Goal: Task Accomplishment & Management: Use online tool/utility

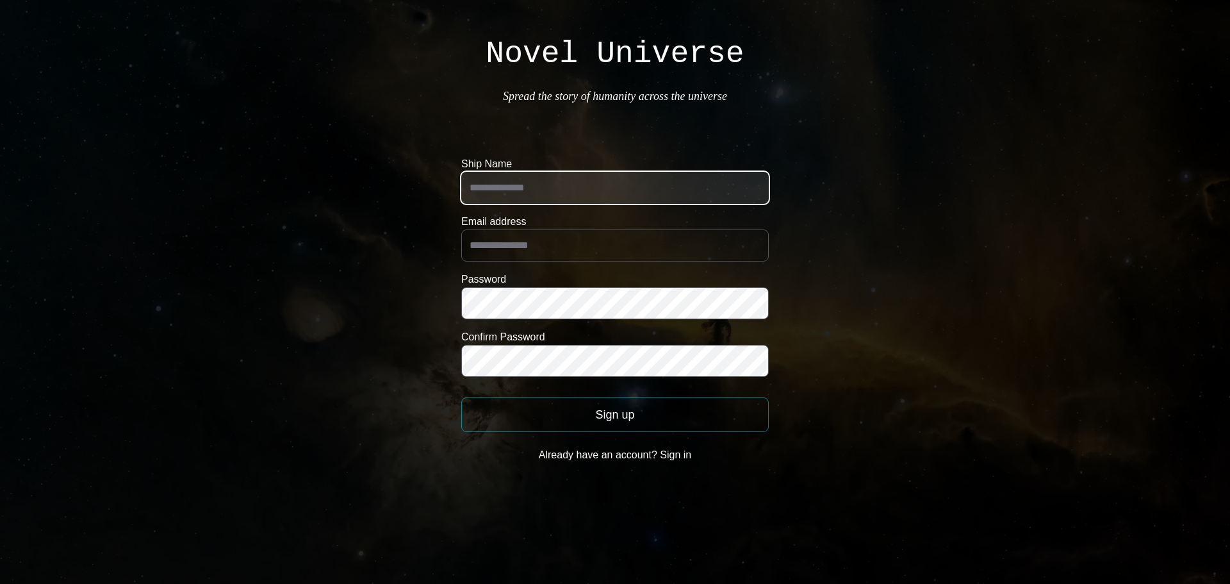
click at [583, 197] on input "Ship Name" at bounding box center [615, 188] width 308 height 32
type input "********"
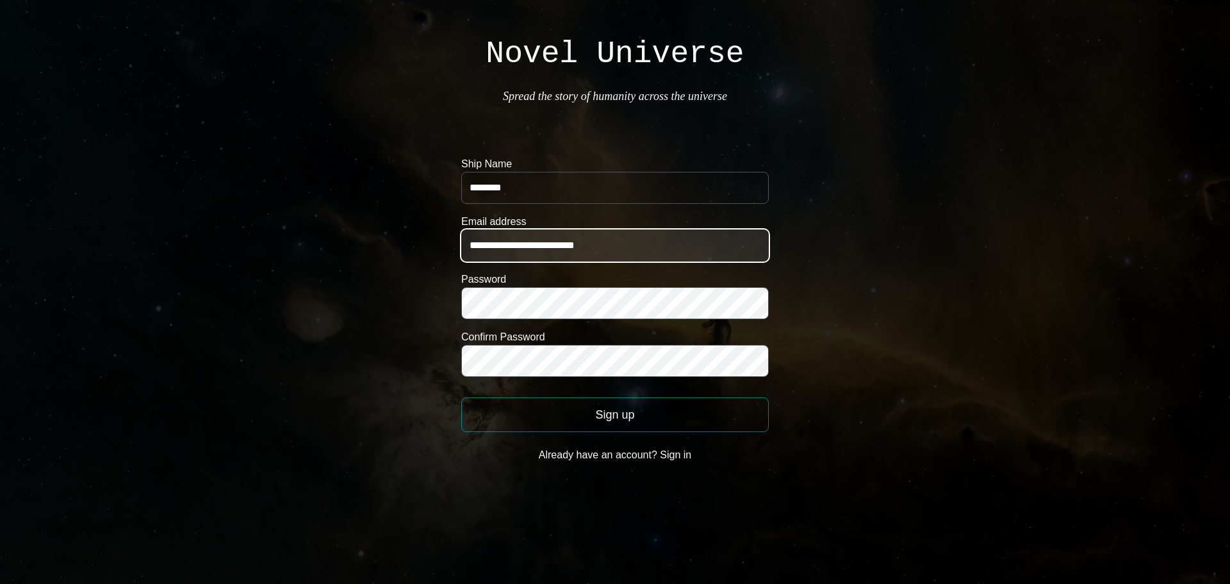
click at [635, 238] on input "**********" at bounding box center [615, 245] width 308 height 32
click at [635, 240] on input "**********" at bounding box center [615, 245] width 308 height 32
type input "**********"
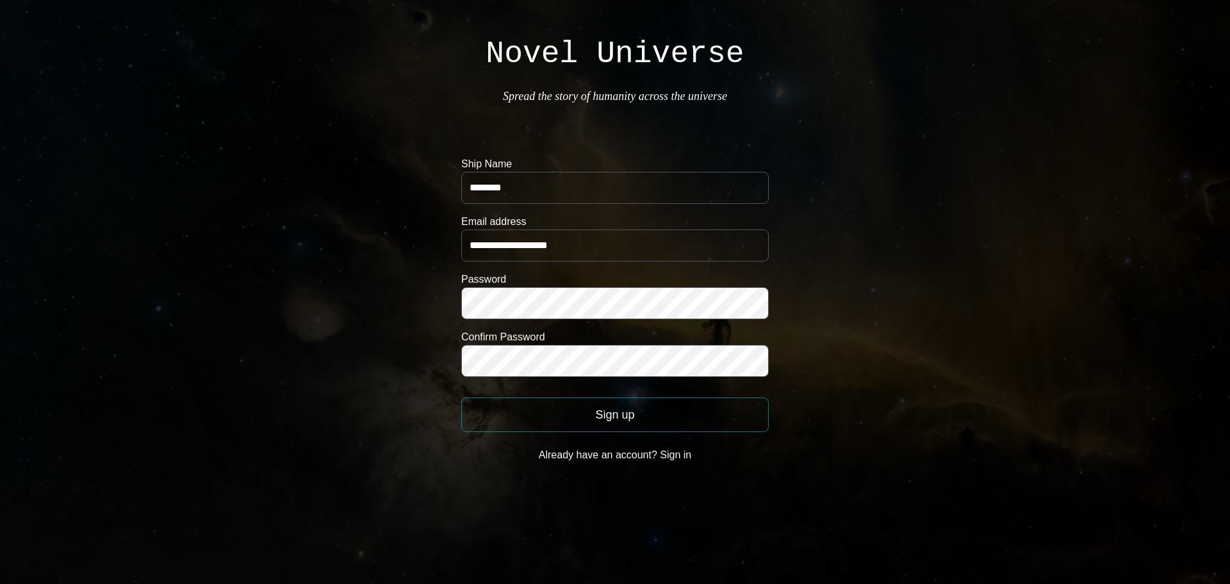
click at [961, 360] on body "**********" at bounding box center [615, 249] width 1230 height 499
click at [695, 411] on button "Sign up" at bounding box center [615, 414] width 308 height 35
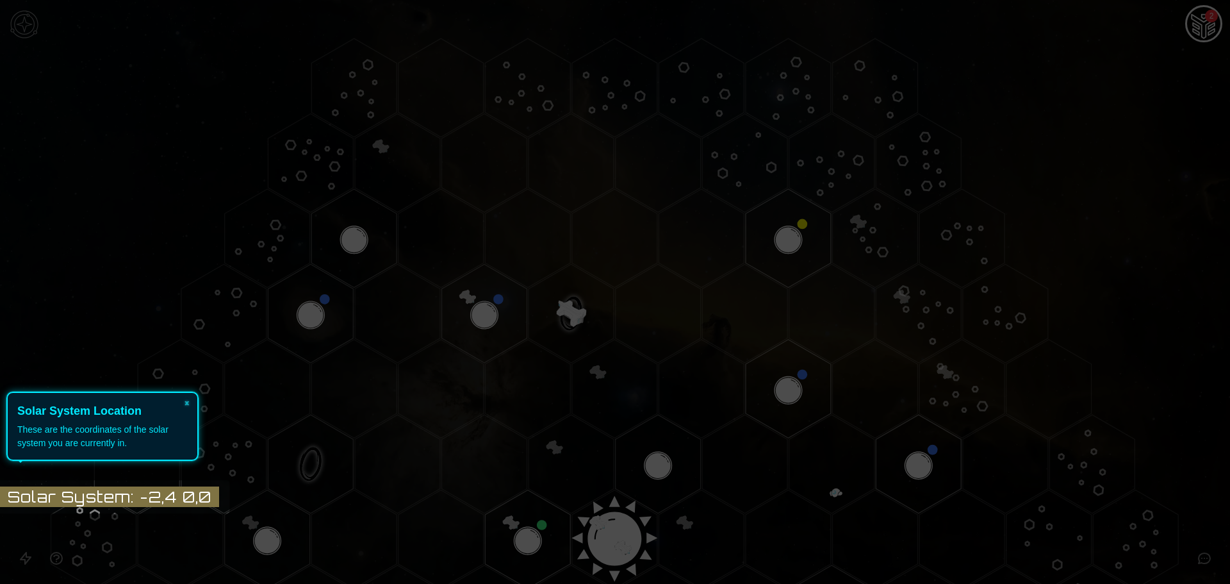
click at [1212, 143] on icon at bounding box center [612, 292] width 1237 height 584
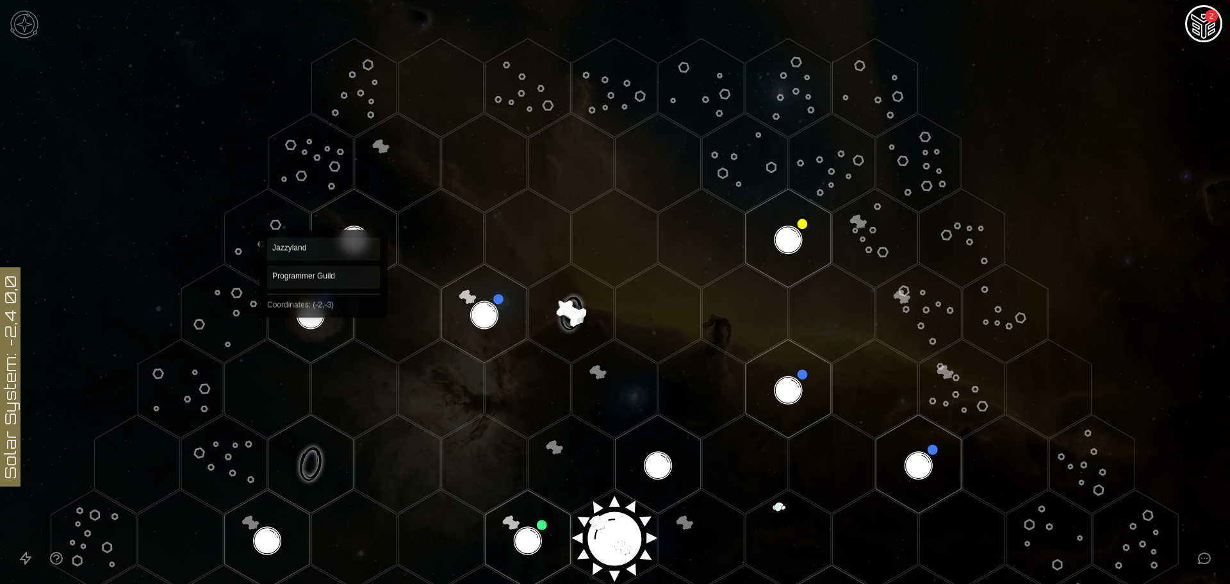
click at [324, 322] on polygon "Hex at coordinates -2,-3, clickable" at bounding box center [310, 313] width 85 height 99
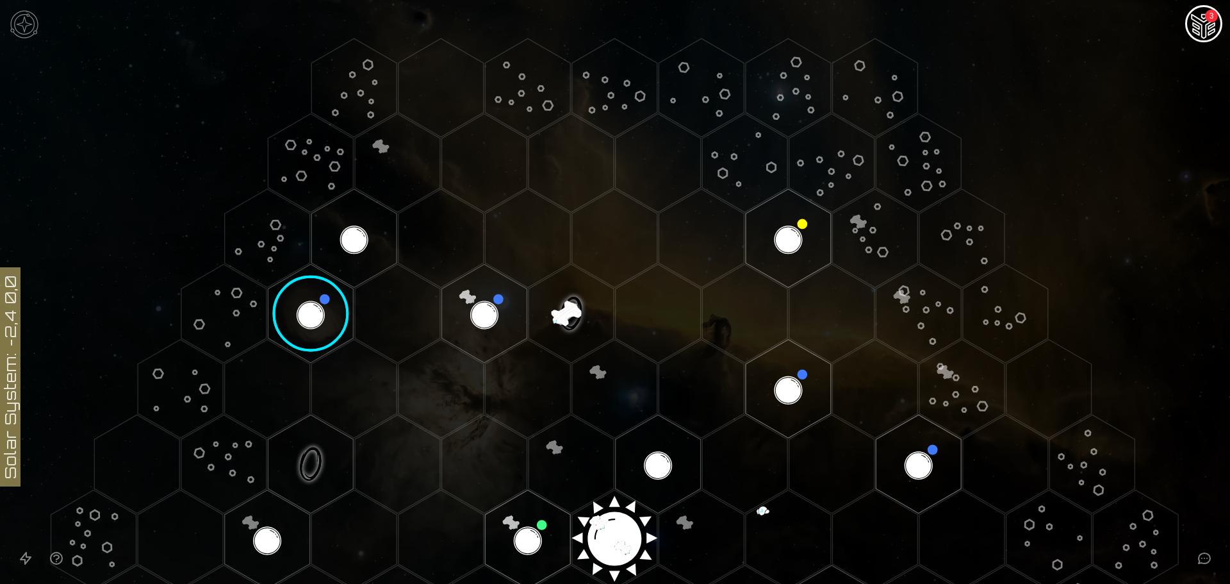
click at [304, 313] on image at bounding box center [311, 313] width 101 height 101
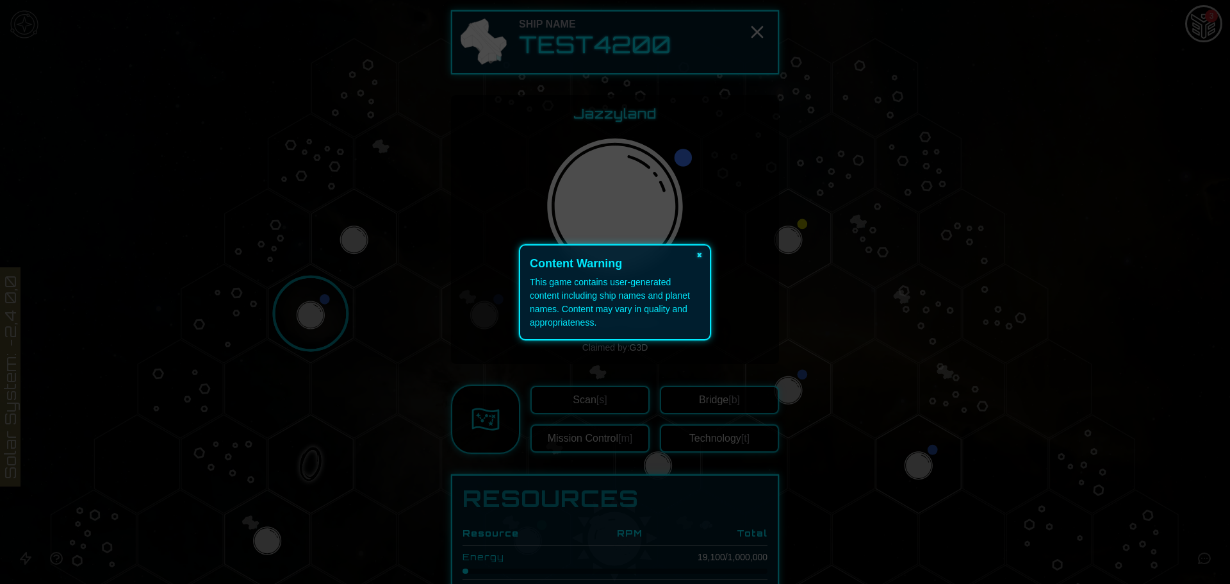
click at [708, 261] on button "×" at bounding box center [700, 254] width 21 height 18
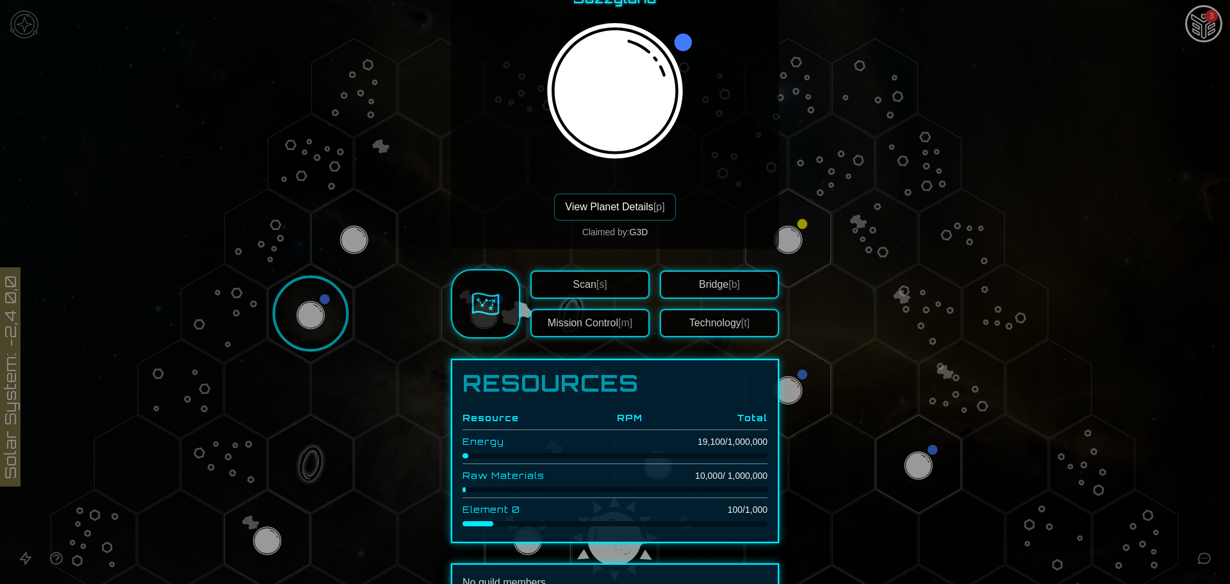
scroll to position [3, 0]
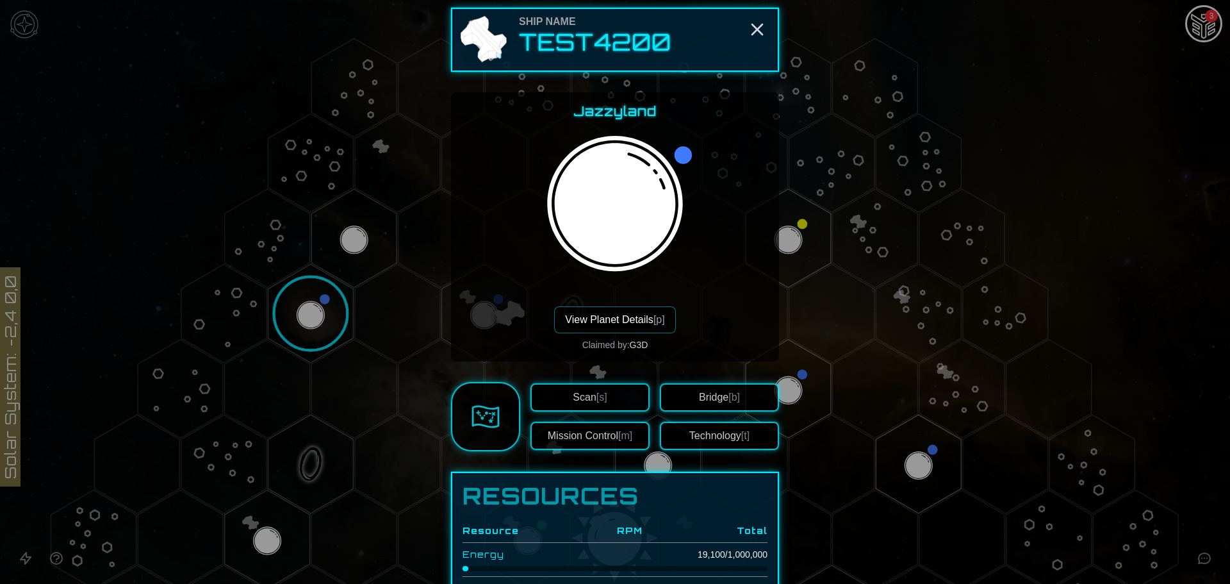
click at [615, 394] on button "Scan [s]" at bounding box center [590, 397] width 119 height 28
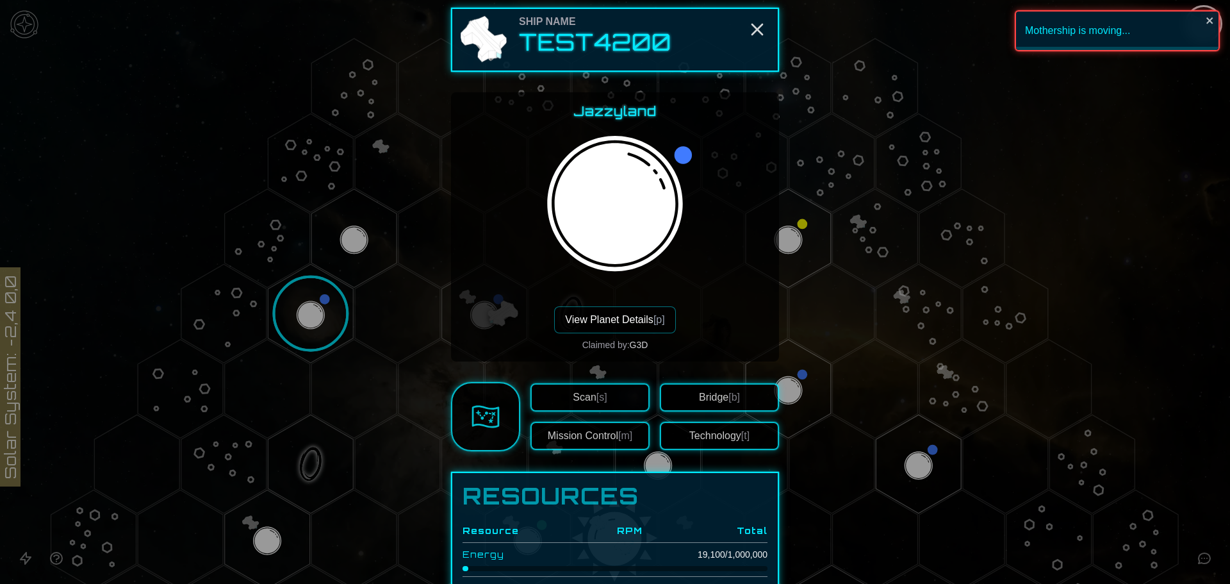
click at [618, 421] on div "Scan [s] Mission Control [m]" at bounding box center [590, 416] width 119 height 67
click at [618, 436] on span "[m]" at bounding box center [625, 435] width 14 height 11
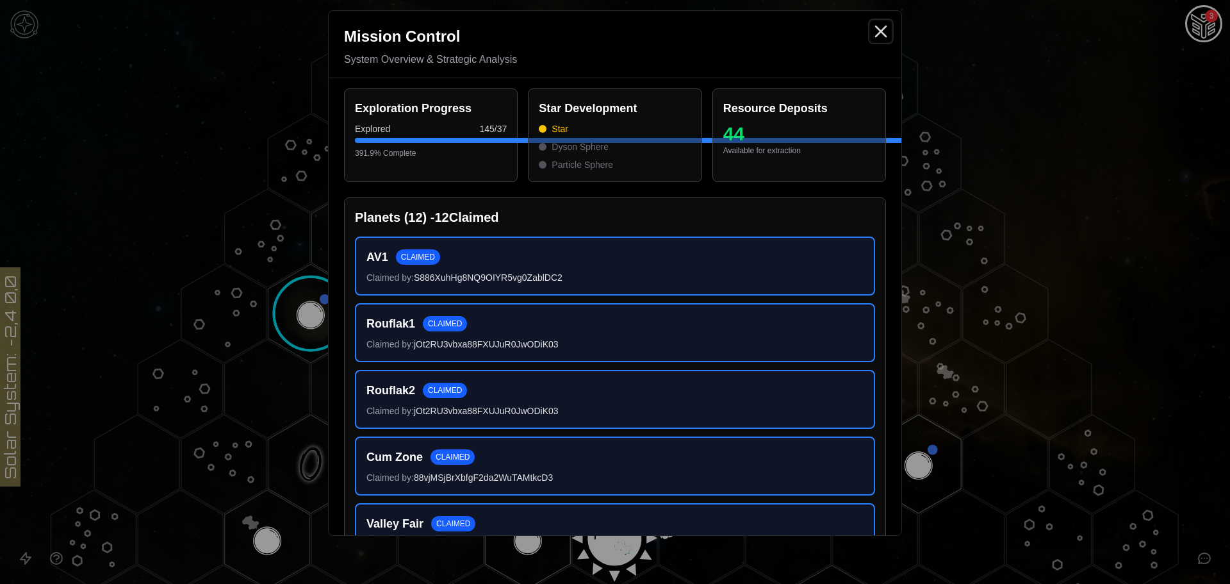
click at [876, 28] on icon "Close" at bounding box center [881, 31] width 21 height 21
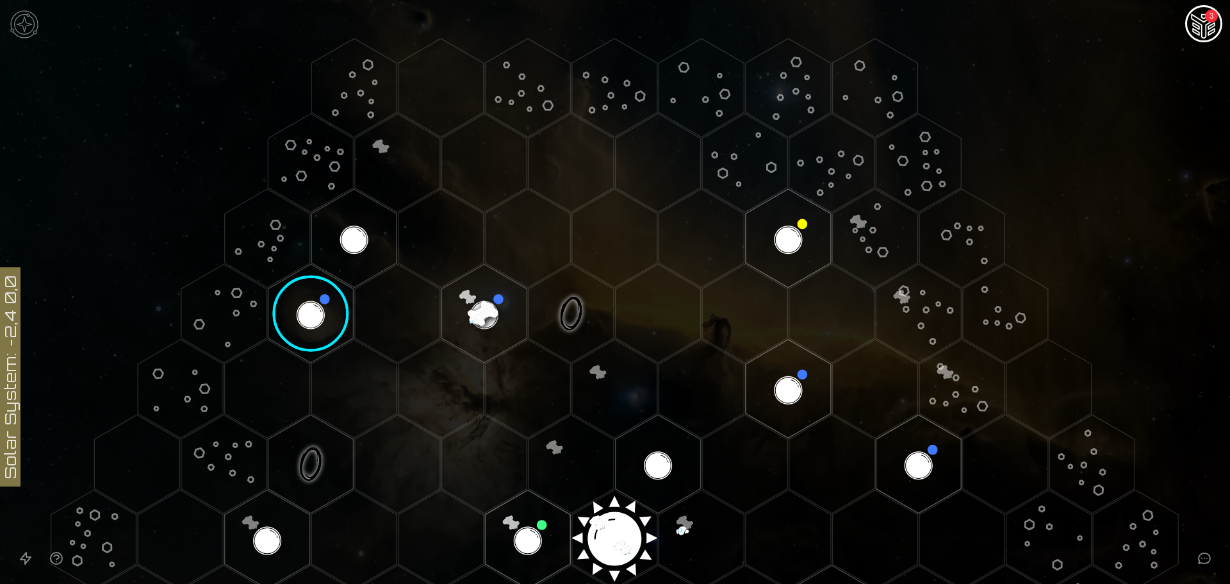
click at [1195, 28] on img "Ship AI Chat - 3 unread messages" at bounding box center [1204, 25] width 31 height 31
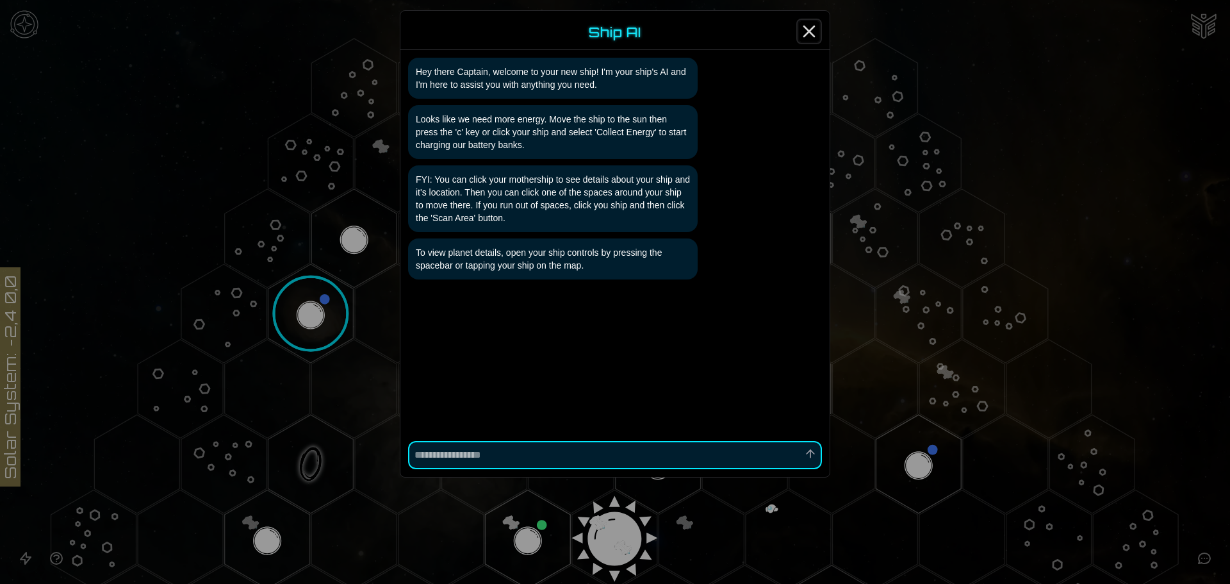
click at [810, 24] on icon "Close" at bounding box center [809, 31] width 21 height 21
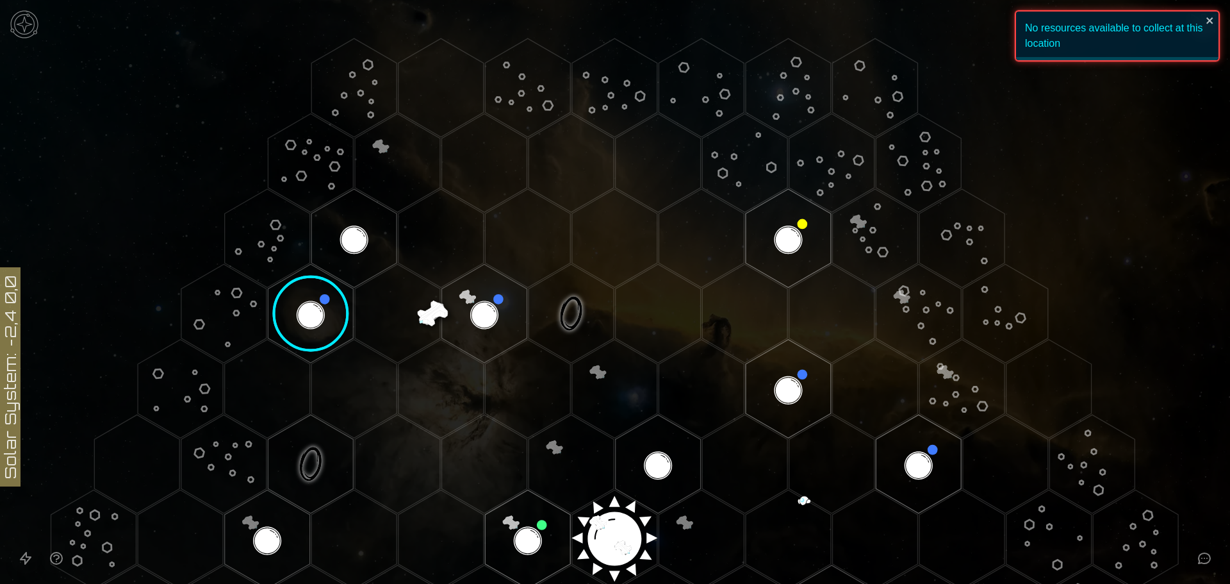
click at [1207, 15] on div "No resources available to collect at this location" at bounding box center [1117, 35] width 205 height 51
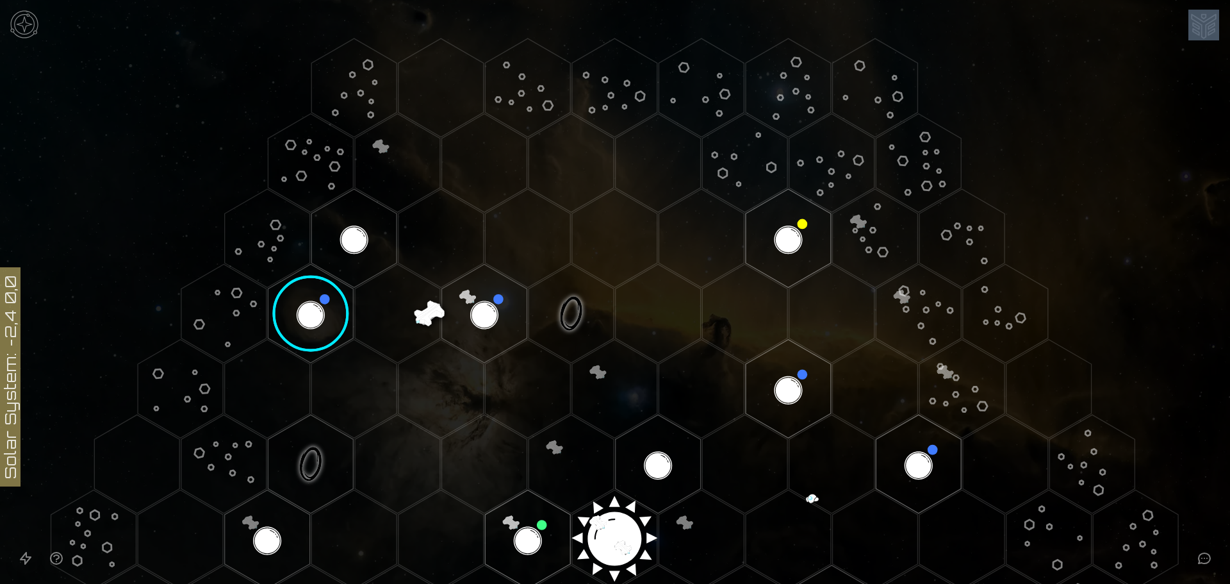
click at [1205, 25] on body "Solar System: -2,4 0,0 No resources available to collect at this location *" at bounding box center [615, 292] width 1230 height 584
click at [1204, 29] on img "Ship AI Chat" at bounding box center [1204, 25] width 31 height 31
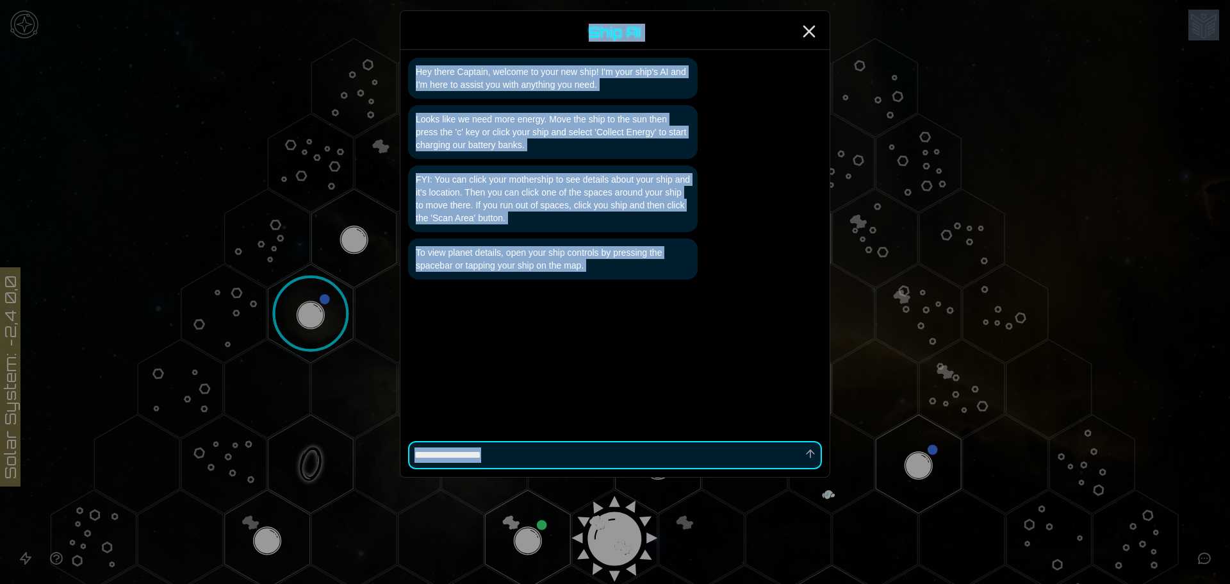
click at [756, 105] on div "Looks like we need more energy. Move the ship to the sun then press the 'c' key…" at bounding box center [615, 132] width 414 height 54
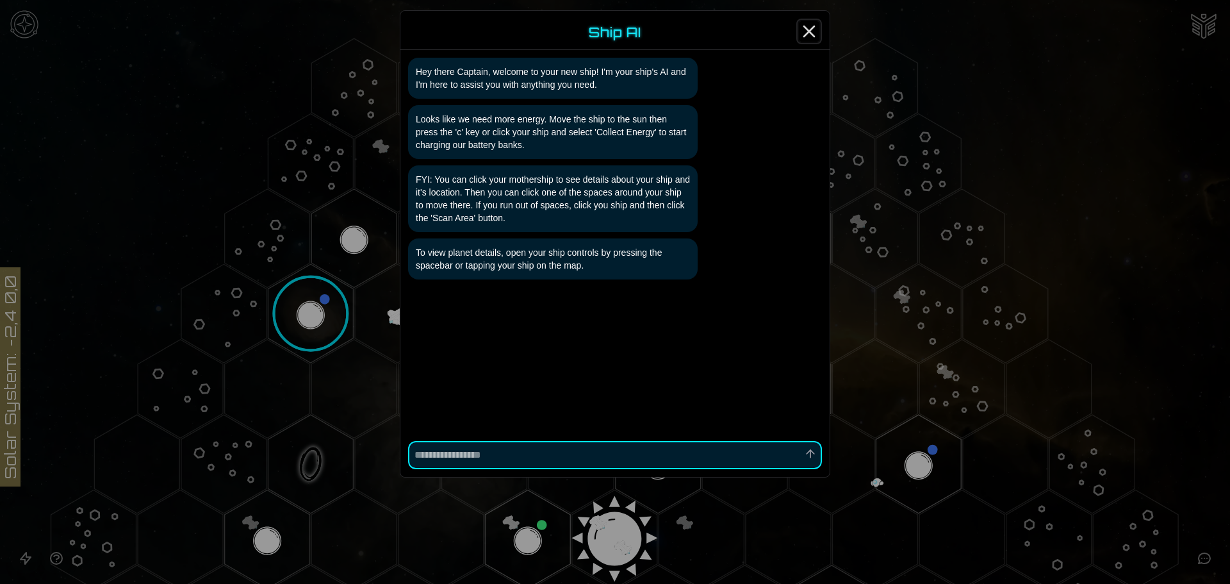
click at [808, 37] on icon "Close" at bounding box center [809, 31] width 21 height 21
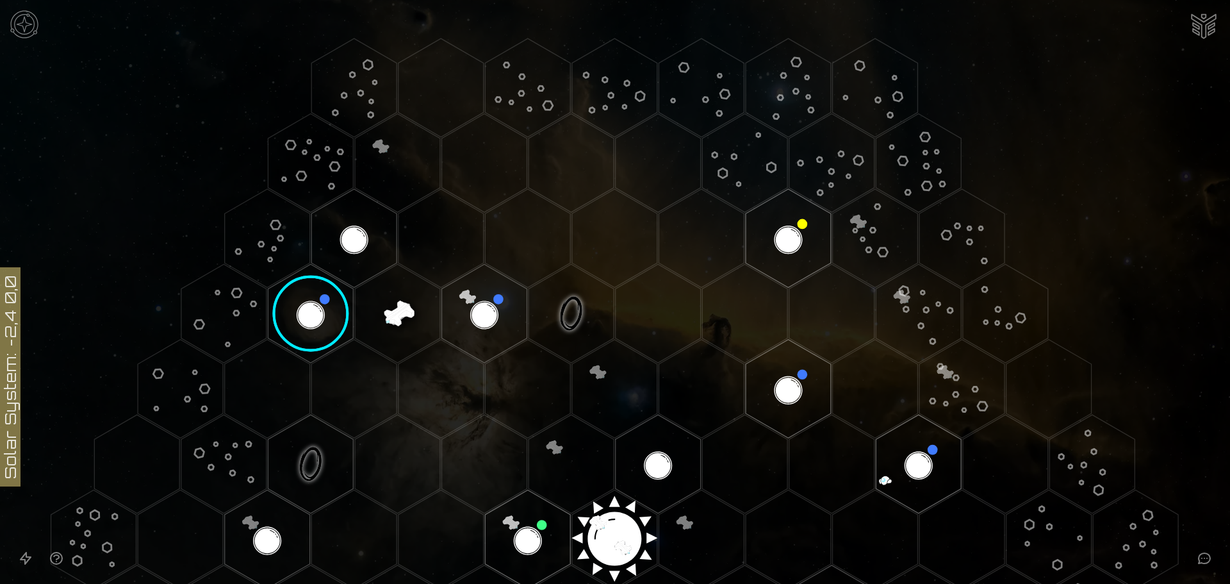
click at [586, 515] on polygon "Hex at coordinates 0,0, clickable" at bounding box center [614, 539] width 85 height 99
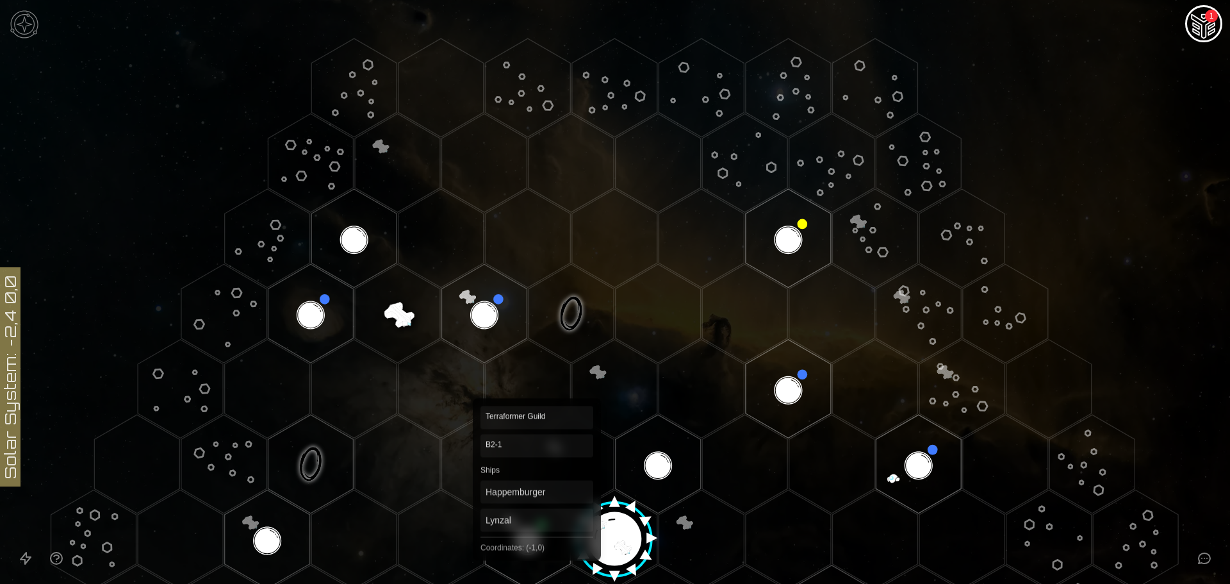
click at [537, 527] on polygon "Hex at coordinates -1,0, clickable" at bounding box center [527, 539] width 85 height 99
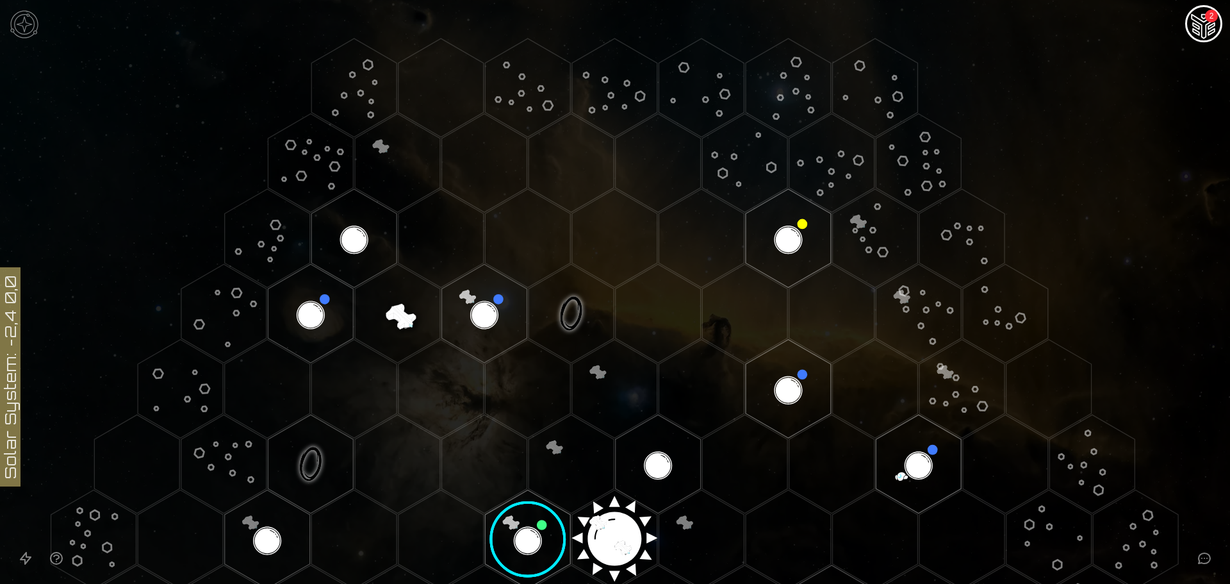
click at [535, 523] on image at bounding box center [528, 539] width 101 height 101
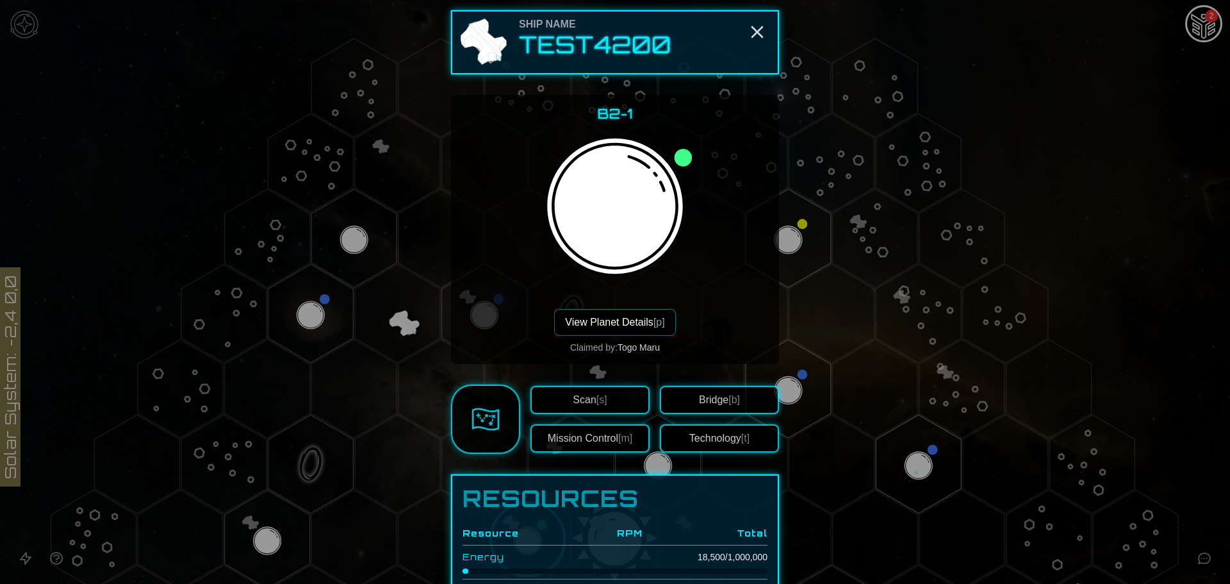
click at [777, 398] on div "Ship Name Test4200 B2-1 View Planet Details [p] Claimed by: Togo Maru Scan [s] …" at bounding box center [615, 292] width 1230 height 584
click at [755, 397] on button "Bridge [b]" at bounding box center [719, 400] width 119 height 28
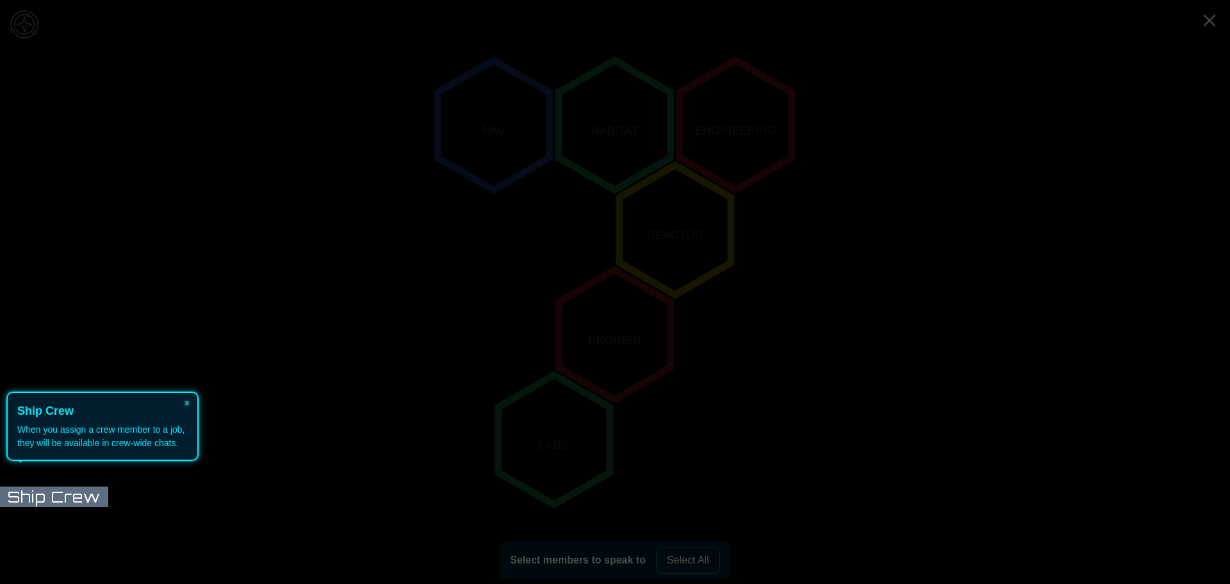
scroll to position [246, 0]
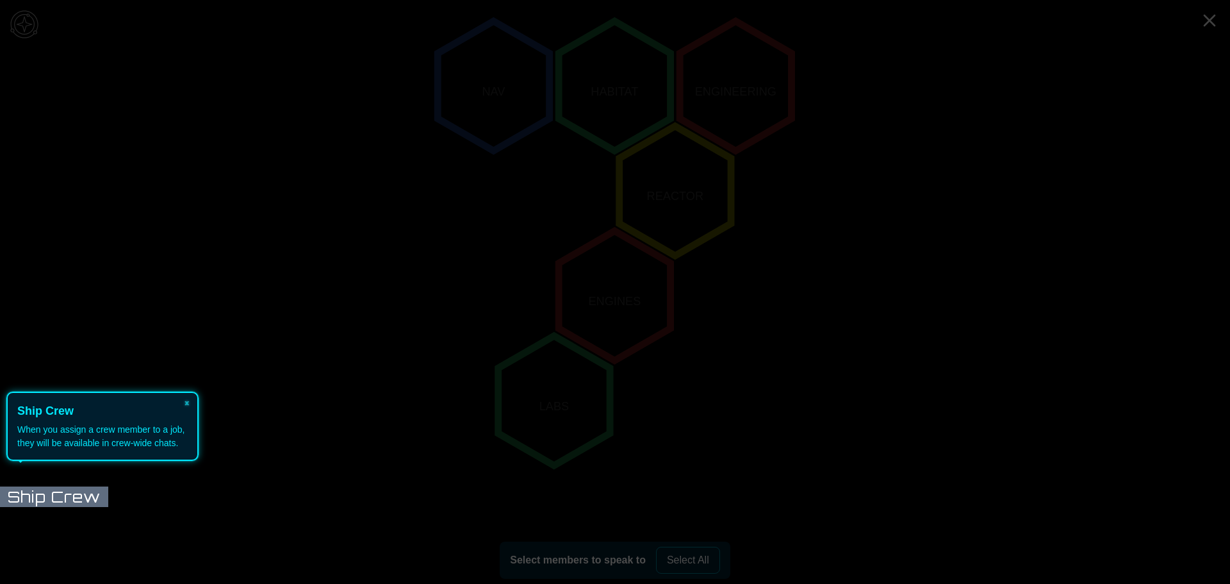
click at [62, 492] on body "Solar System: -2,4 0,0 2 Ship Crew NAV HABITAT ENGINEERING REACTOR ENGINES LABS…" at bounding box center [615, 292] width 1230 height 584
click at [65, 499] on body "Solar System: -2,4 0,0 2 Ship Crew NAV HABITAT ENGINEERING REACTOR ENGINES LABS…" at bounding box center [615, 292] width 1230 height 584
click at [73, 489] on body "Solar System: -2,4 0,0 2 Ship Crew NAV HABITAT ENGINEERING REACTOR ENGINES LABS…" at bounding box center [615, 292] width 1230 height 584
click at [190, 406] on button "×" at bounding box center [187, 402] width 21 height 18
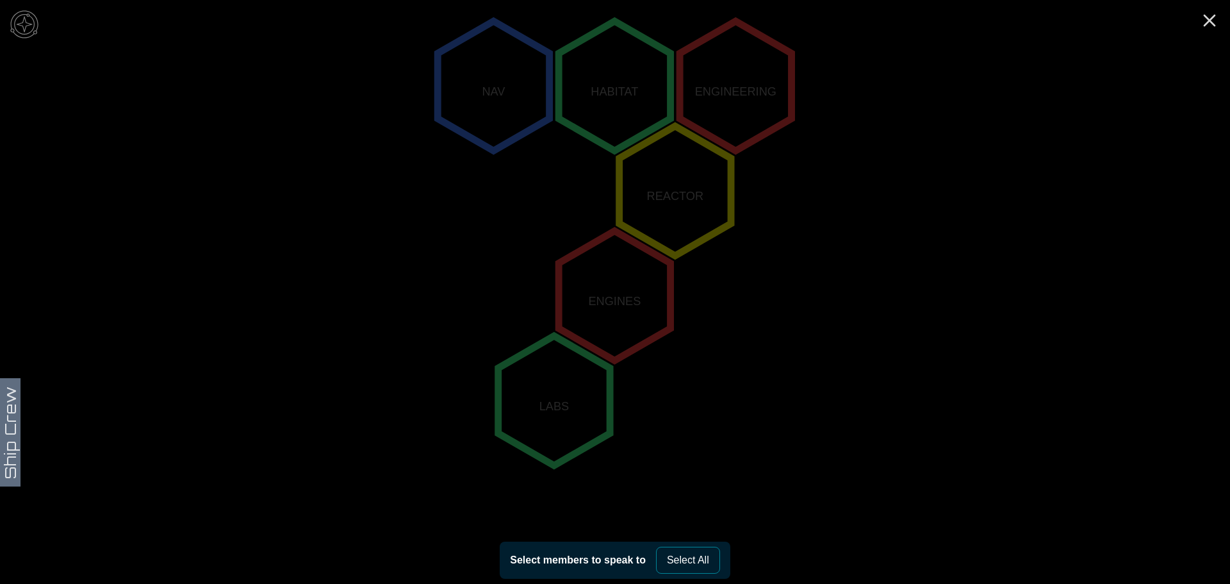
click at [696, 559] on button "Select All" at bounding box center [688, 560] width 64 height 27
click at [6, 416] on icon "NAV HABITAT ENGINEERING REACTOR ENGINES LABS" at bounding box center [615, 296] width 1230 height 1084
click at [538, 67] on polygon "0,-2" at bounding box center [494, 85] width 112 height 129
click at [538, 69] on polygon "0,-2" at bounding box center [494, 85] width 112 height 129
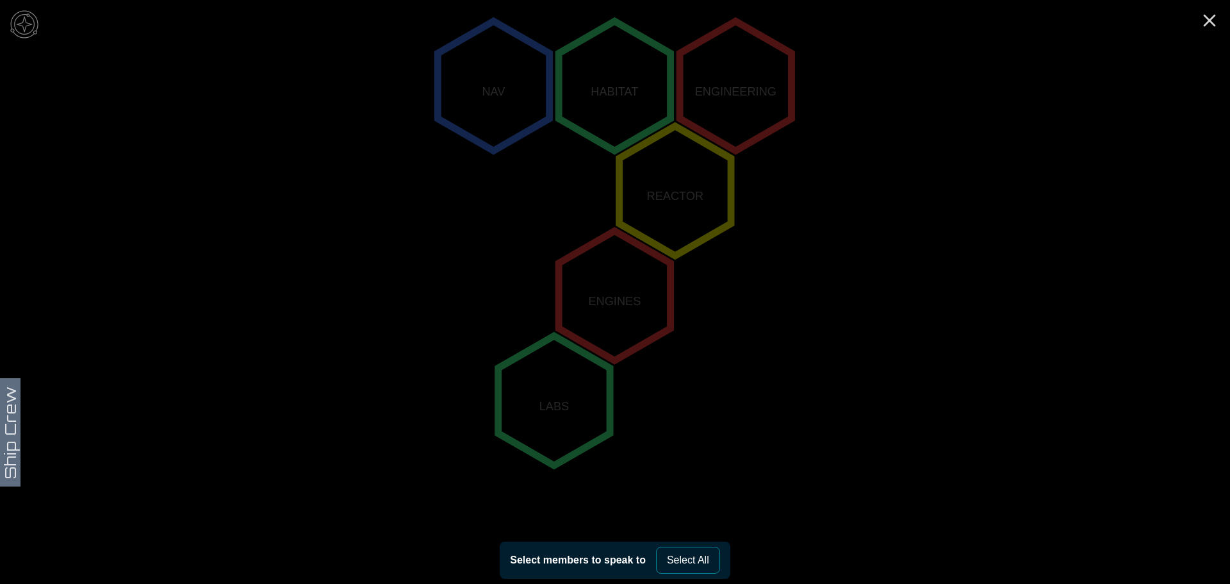
click at [628, 101] on polygon "1,-2" at bounding box center [615, 85] width 112 height 129
click at [663, 536] on icon "NAV HABITAT ENGINEERING REACTOR ENGINES LABS" at bounding box center [615, 296] width 1230 height 1084
click at [17, 11] on img at bounding box center [24, 24] width 38 height 38
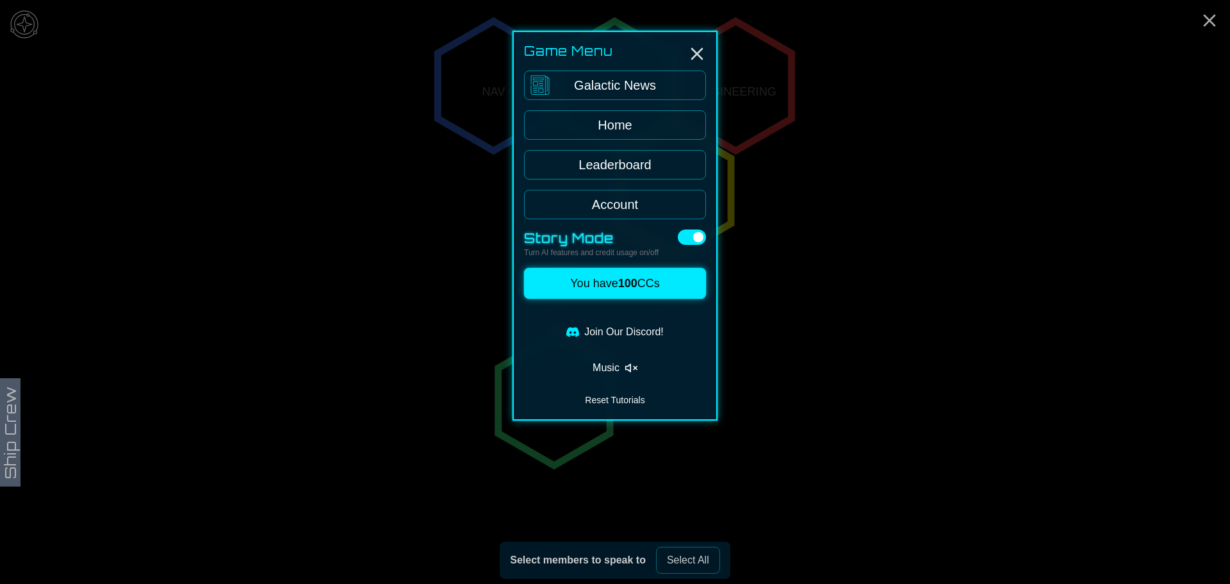
click at [622, 142] on div "Game Menu Galactic News Home Leaderboard Account Story Mode Turn AI features an…" at bounding box center [615, 226] width 205 height 390
click at [625, 135] on link "Home" at bounding box center [615, 124] width 182 height 29
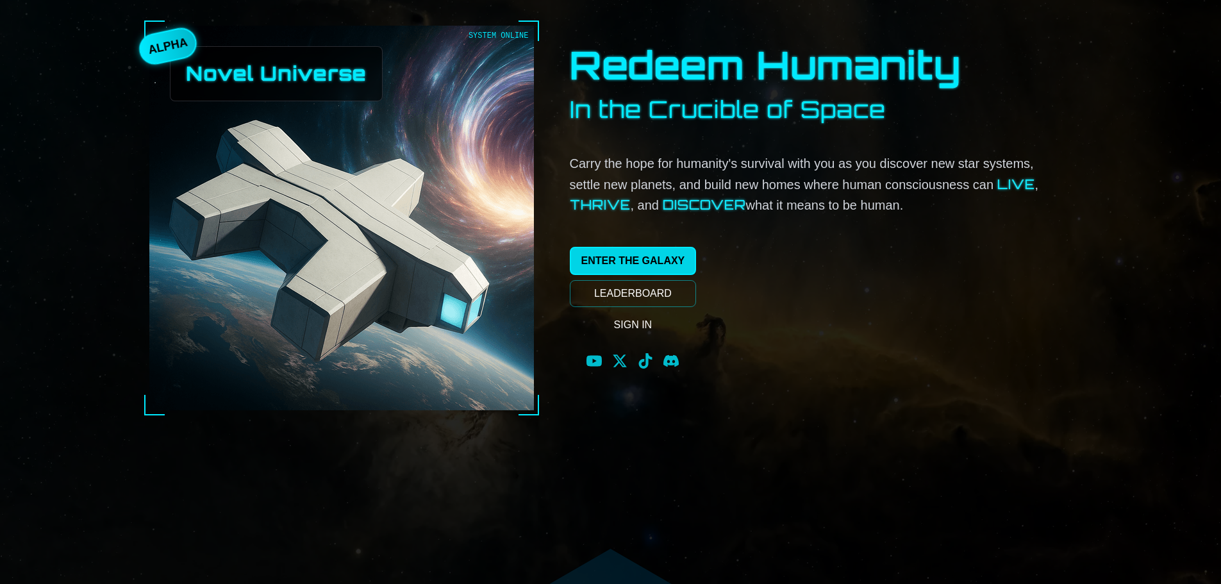
click at [661, 257] on link "ENTER THE GALAXY" at bounding box center [633, 261] width 127 height 28
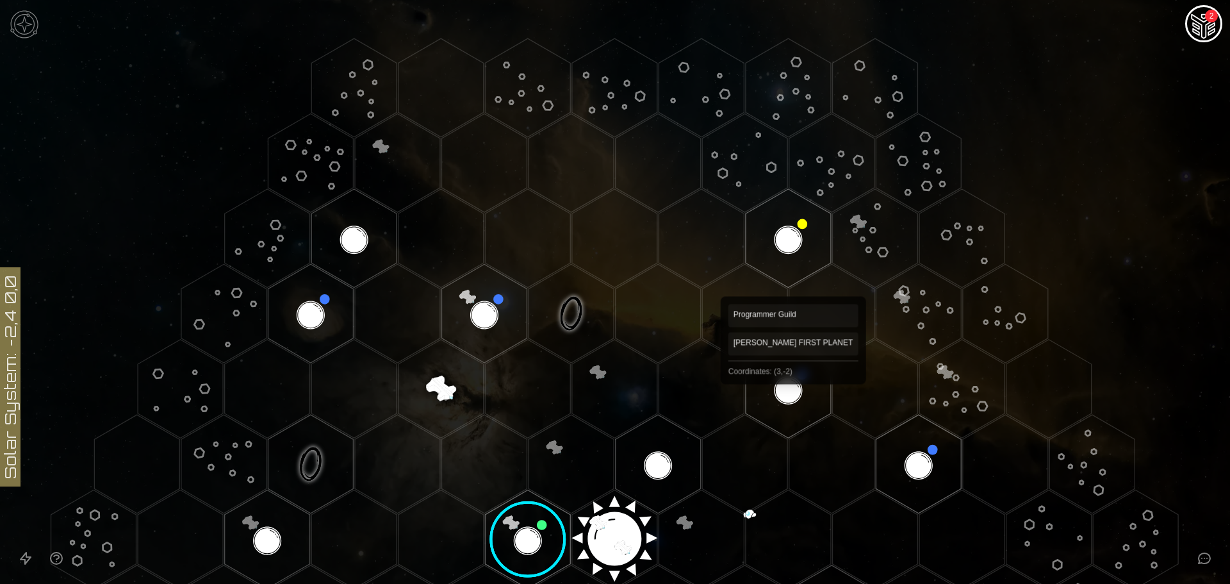
click at [793, 388] on polygon "Hex at coordinates 3,-2, clickable" at bounding box center [788, 389] width 85 height 99
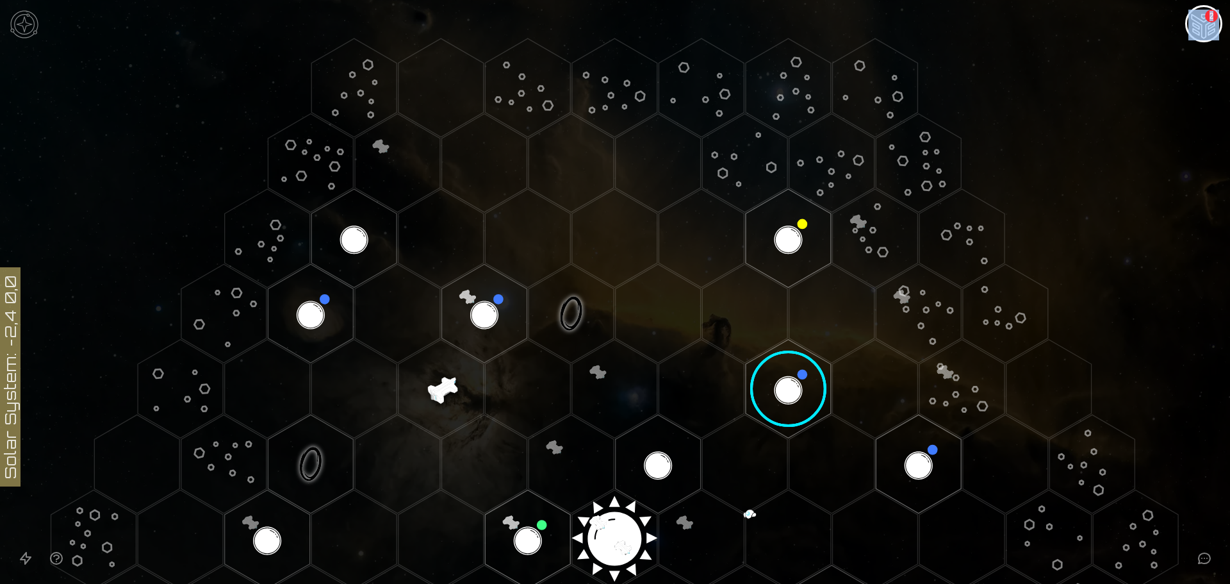
click at [793, 388] on image at bounding box center [788, 388] width 101 height 101
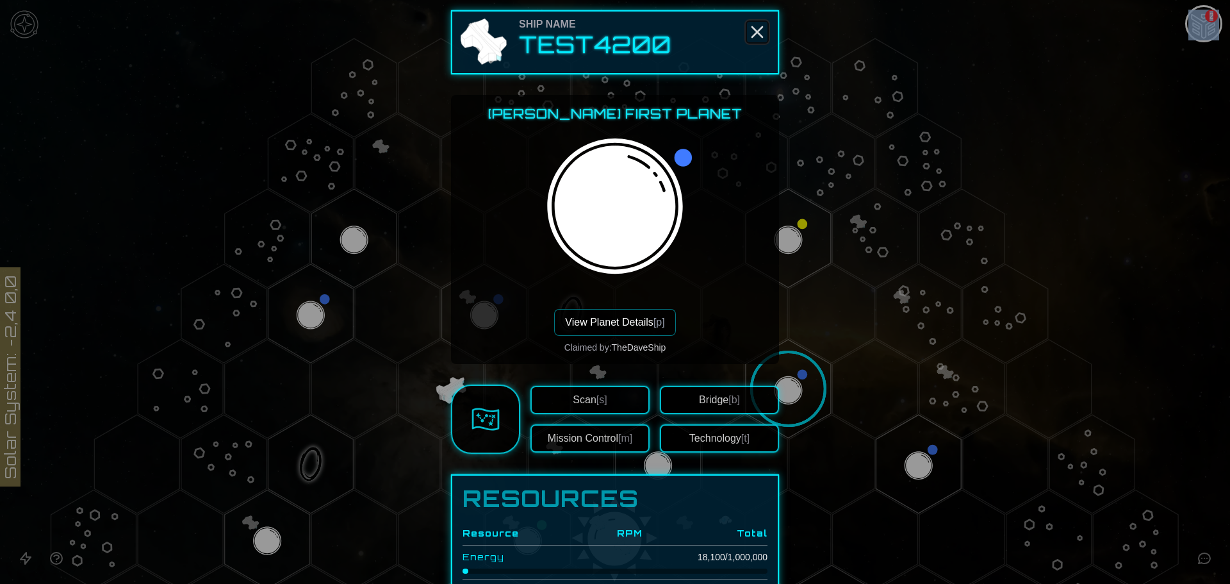
click at [749, 41] on icon "Close" at bounding box center [757, 32] width 21 height 21
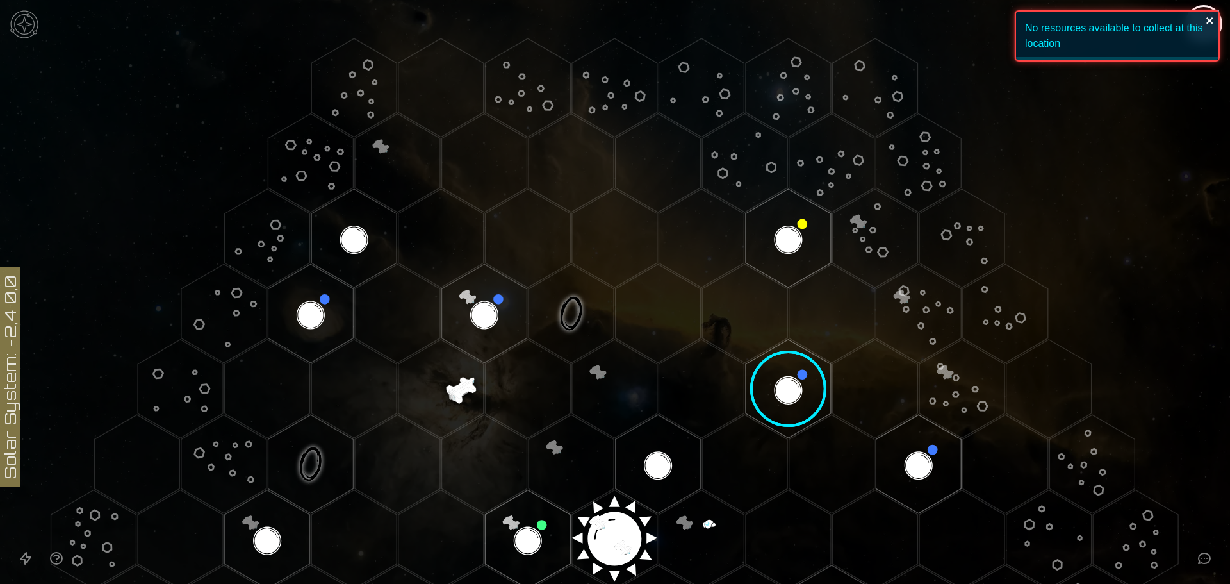
click at [1211, 24] on icon "close" at bounding box center [1210, 20] width 9 height 10
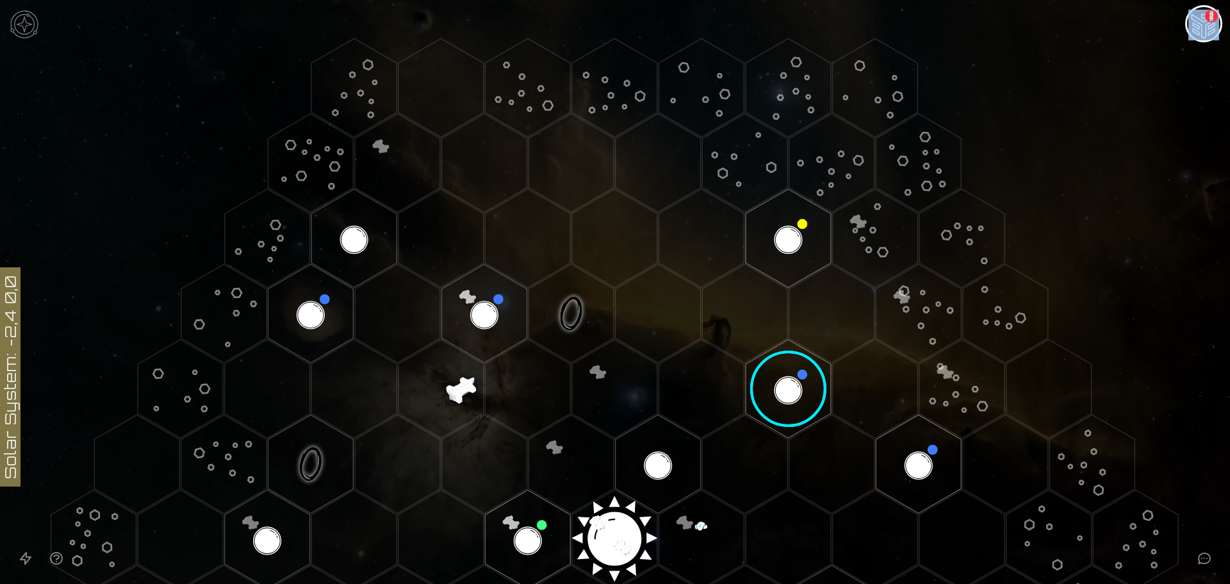
click at [1211, 24] on div "No resources available to collect at this location" at bounding box center [1117, 41] width 205 height 62
click at [1207, 25] on img "Ship AI Chat - 2 unread messages" at bounding box center [1204, 25] width 31 height 31
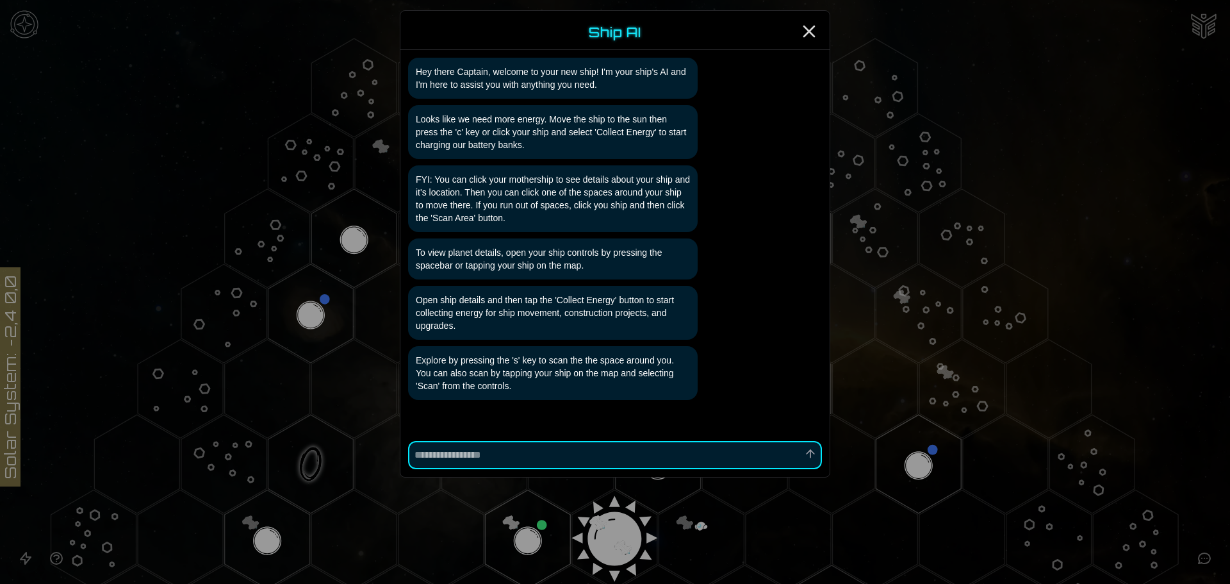
scroll to position [51, 0]
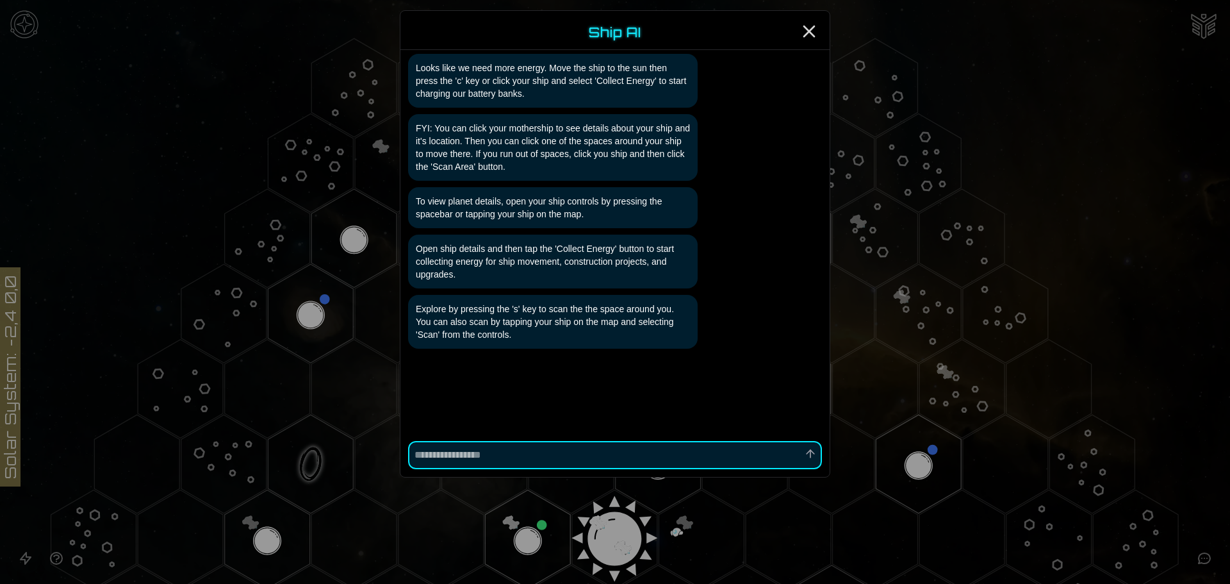
click at [815, 46] on div "Ship AI" at bounding box center [615, 33] width 429 height 34
click at [810, 37] on icon "Close" at bounding box center [809, 31] width 21 height 21
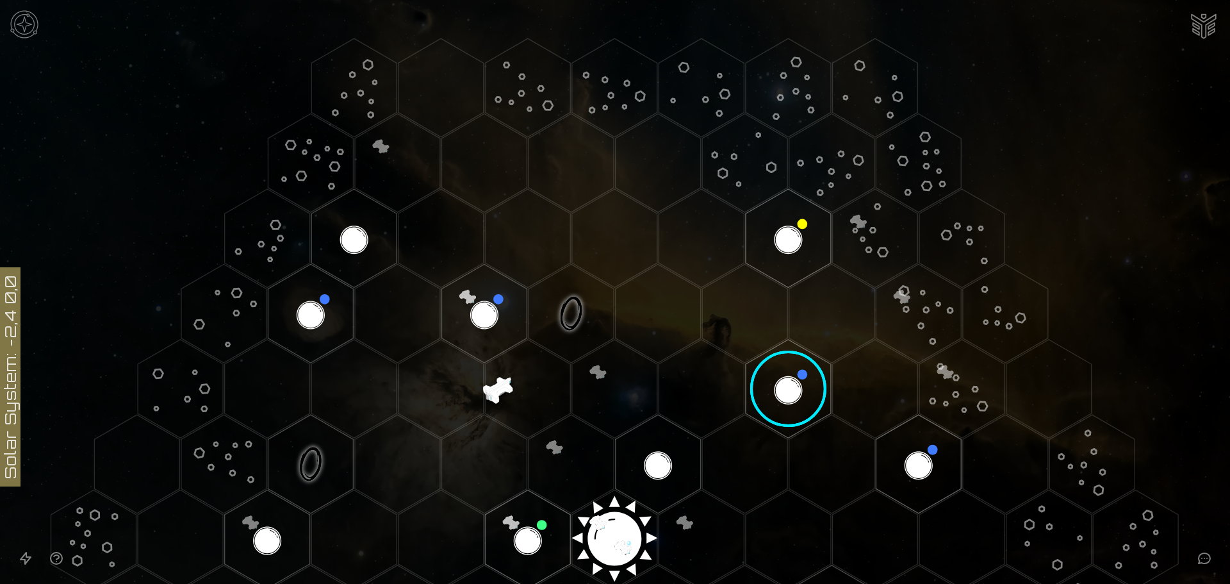
click at [1200, 20] on img "Ship AI Chat" at bounding box center [1204, 25] width 31 height 31
type textarea "*"
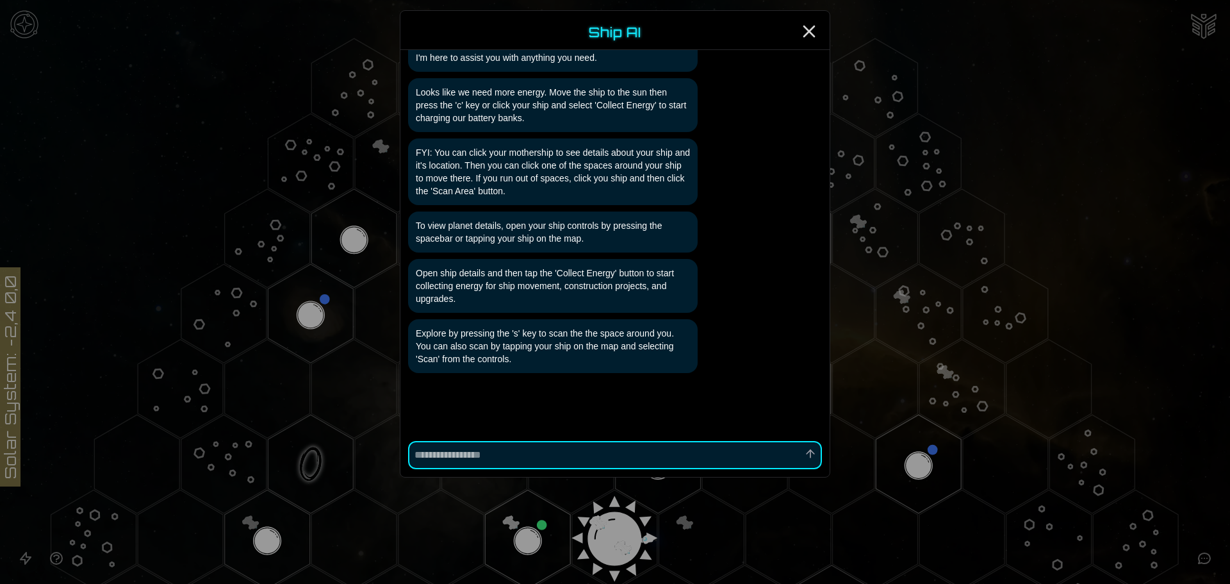
scroll to position [26, 0]
click at [791, 22] on div "Ship AI" at bounding box center [615, 33] width 429 height 34
click at [806, 25] on icon "Close" at bounding box center [809, 31] width 21 height 21
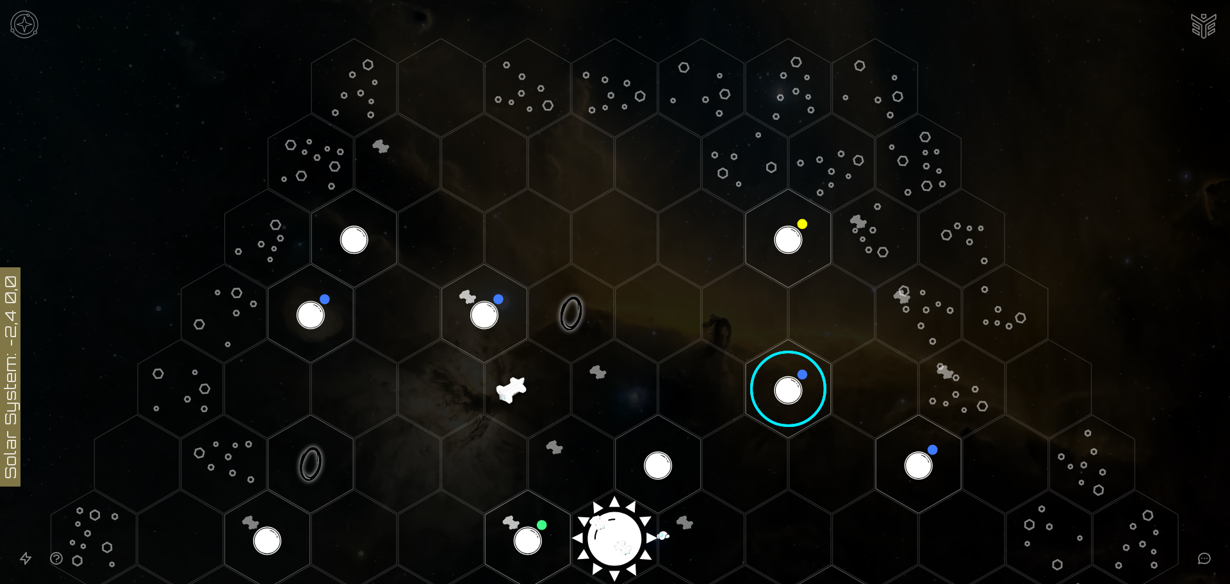
click at [1, 413] on icon at bounding box center [615, 539] width 1230 height 1079
click at [17, 402] on icon at bounding box center [615, 539] width 1230 height 1079
click at [616, 524] on polygon "Hex at coordinates 0,0, clickable" at bounding box center [614, 539] width 85 height 99
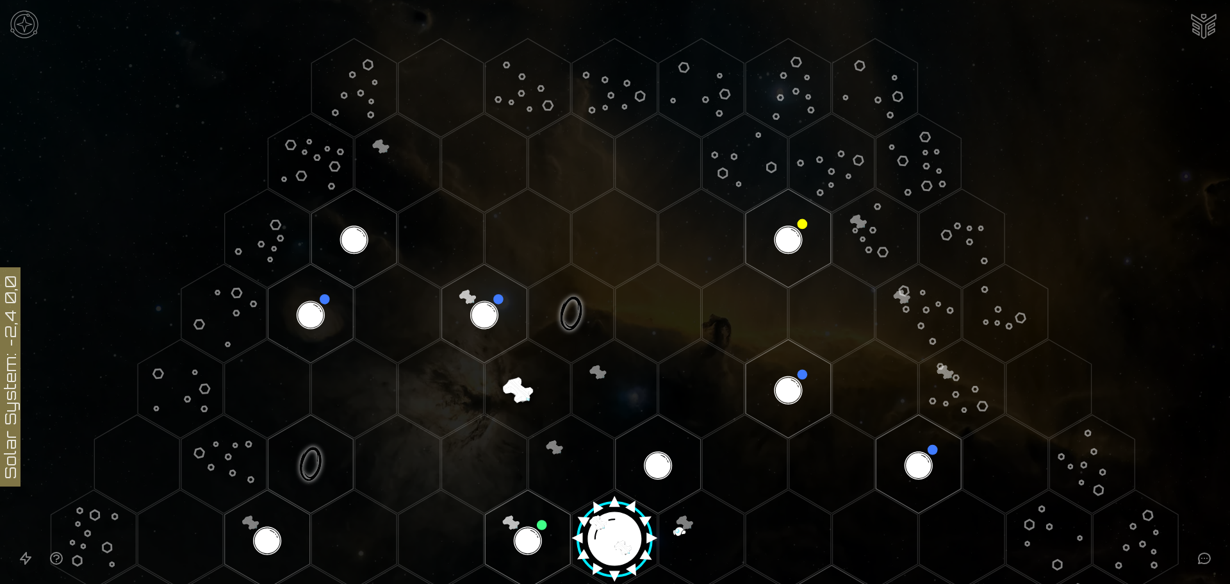
click at [616, 524] on image at bounding box center [615, 534] width 101 height 101
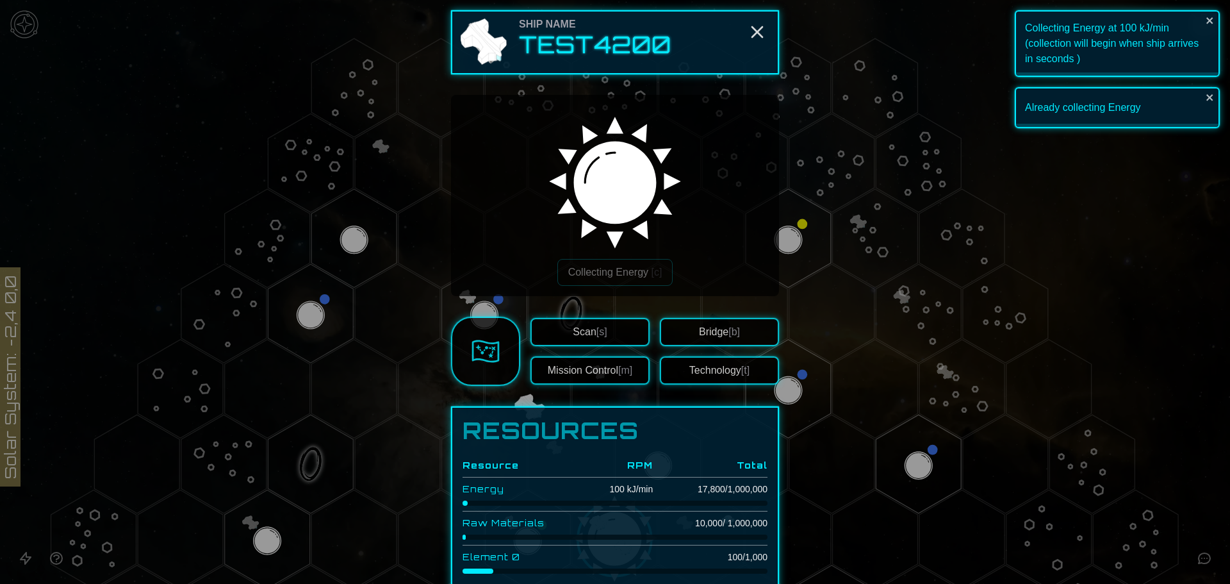
click at [1203, 100] on div "Already collecting Energy" at bounding box center [1117, 107] width 205 height 41
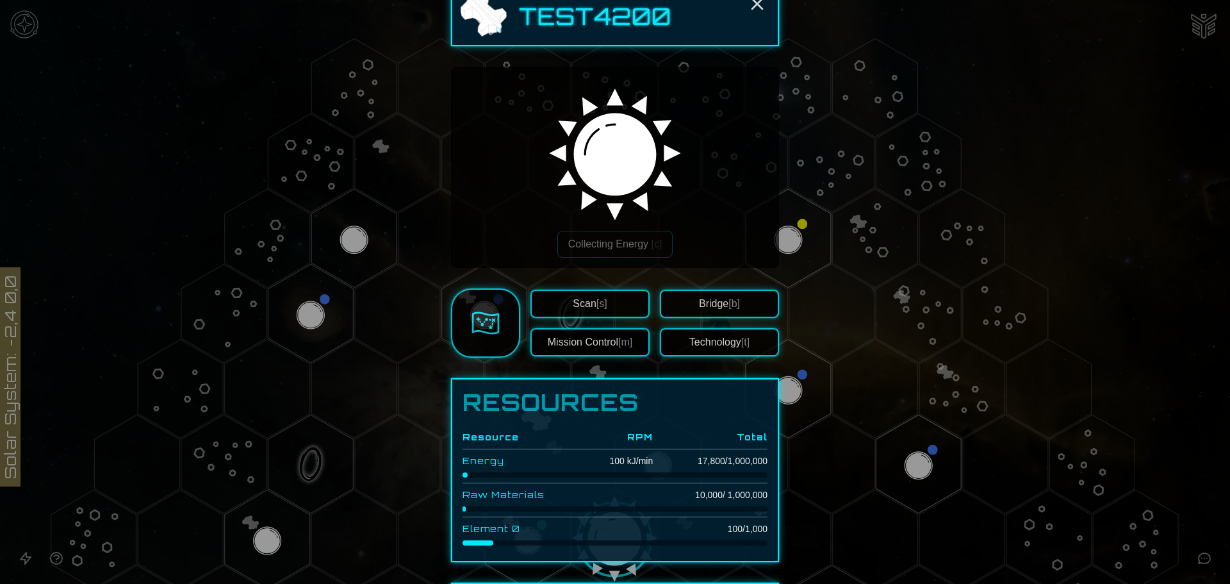
scroll to position [0, 0]
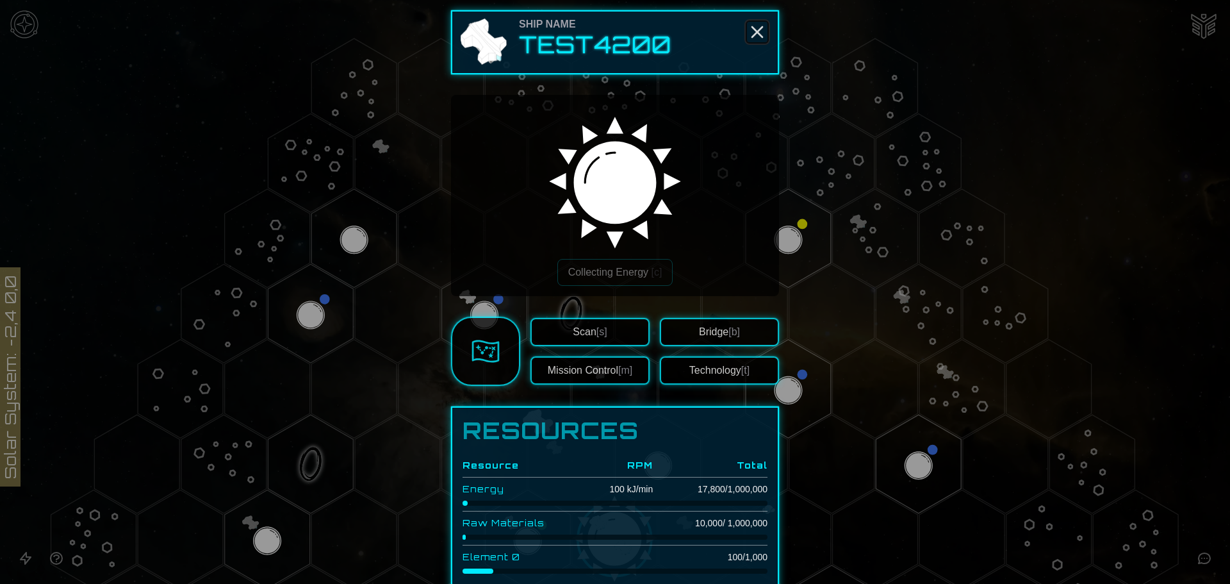
click at [758, 35] on icon "Close" at bounding box center [757, 32] width 21 height 21
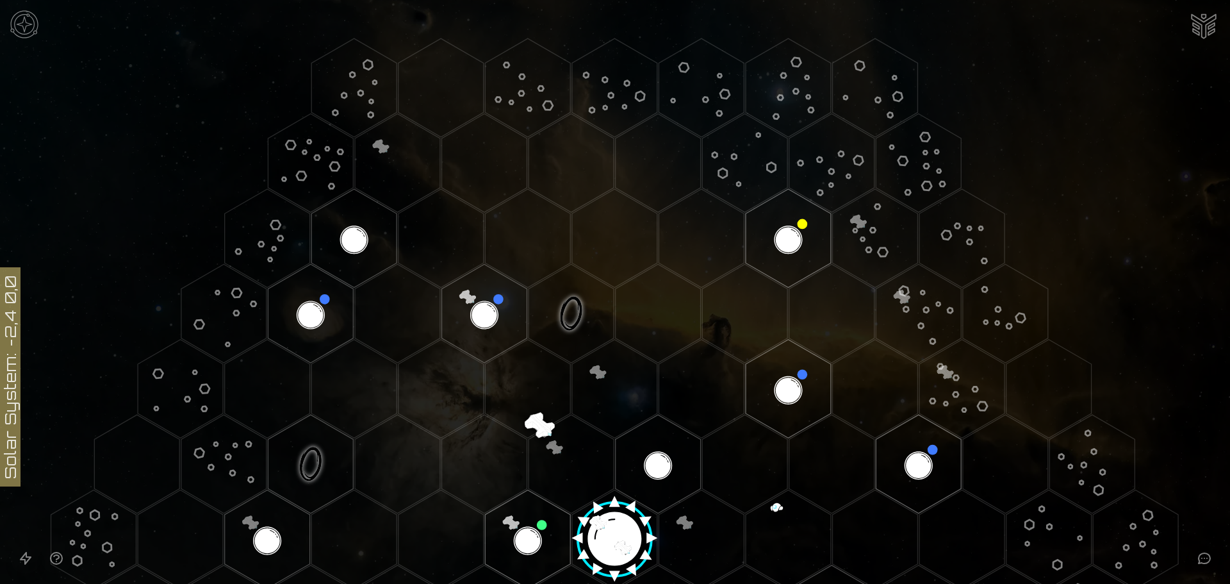
click at [543, 522] on polygon "Hex at coordinates -1,0, clickable" at bounding box center [527, 539] width 85 height 99
click at [543, 522] on image at bounding box center [528, 539] width 101 height 101
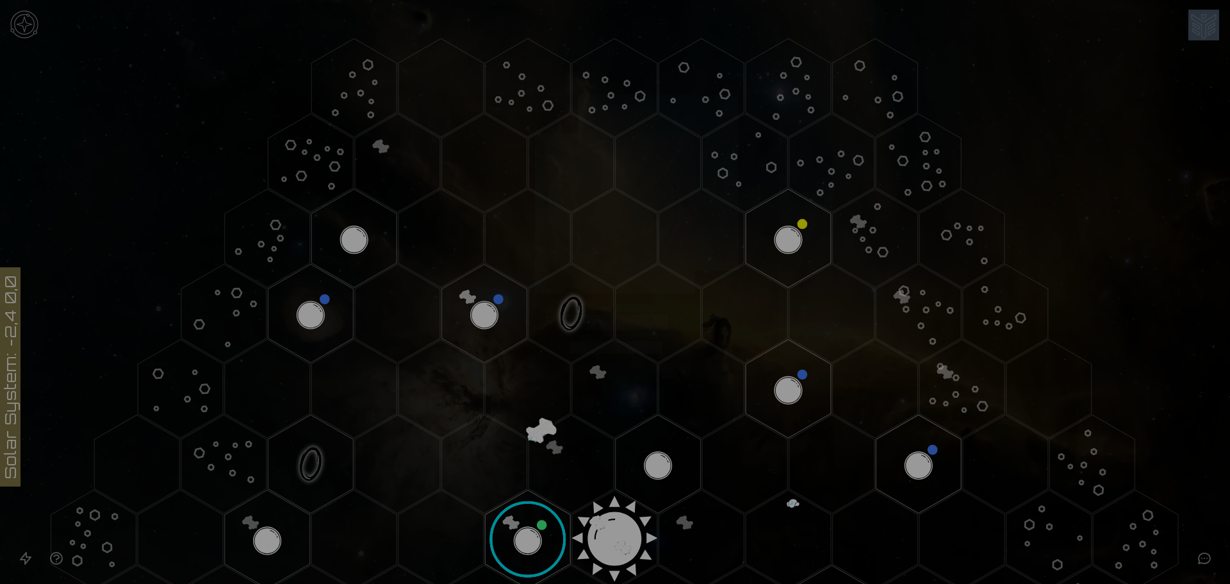
click at [708, 322] on div "B2-1 View Planet Details [p] Claimed by: [PERSON_NAME]" at bounding box center [615, 229] width 308 height 249
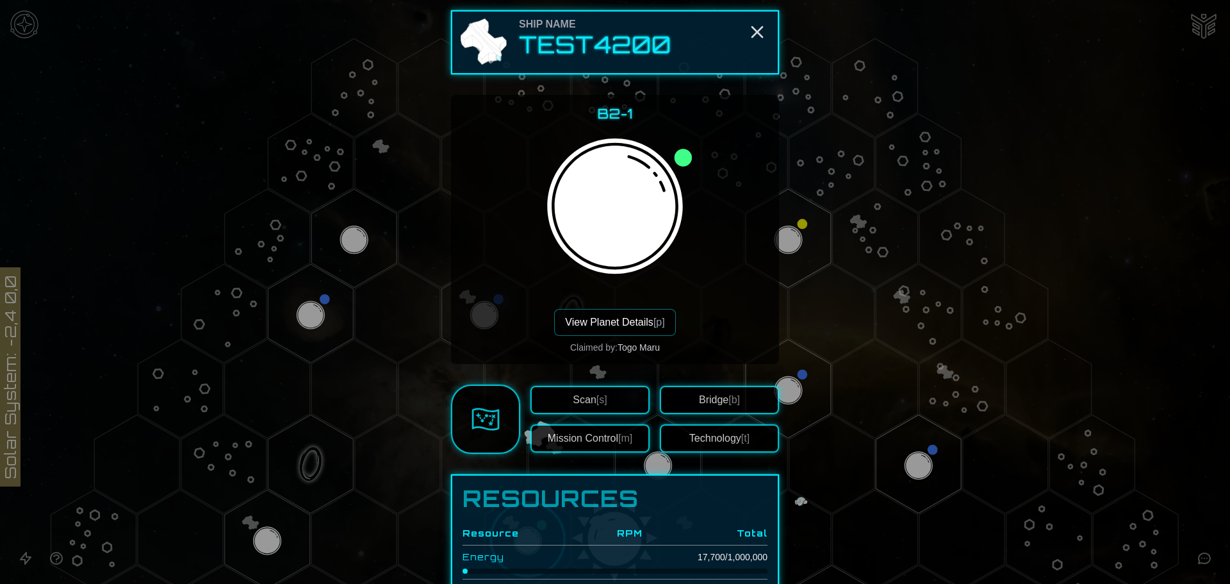
click at [632, 322] on button "View Planet Details [p]" at bounding box center [614, 322] width 121 height 27
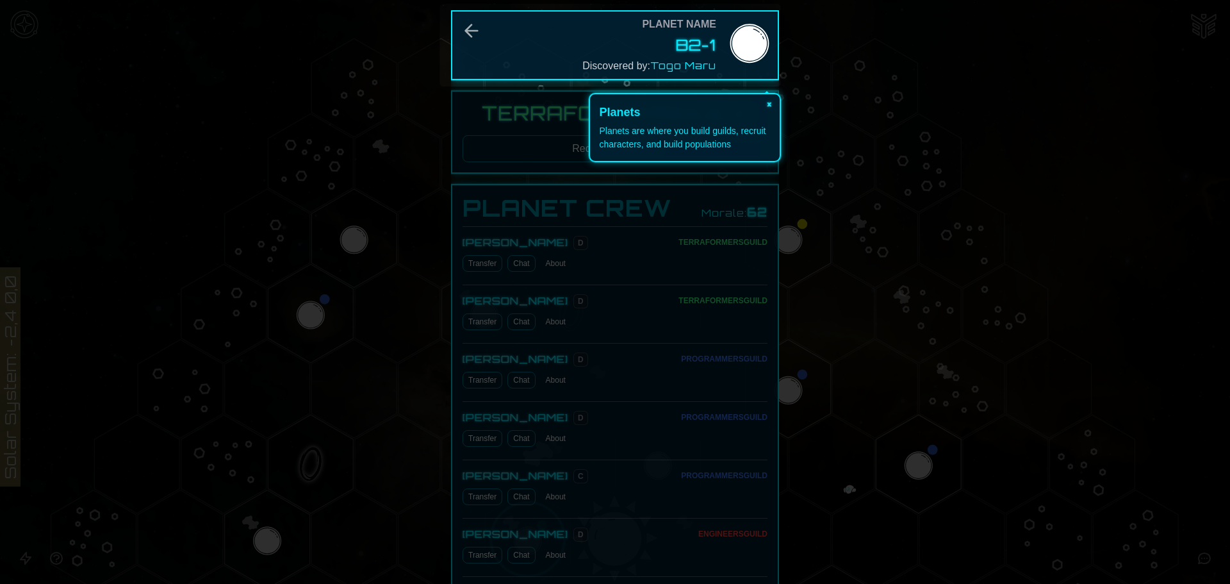
click at [770, 106] on button "×" at bounding box center [769, 103] width 21 height 18
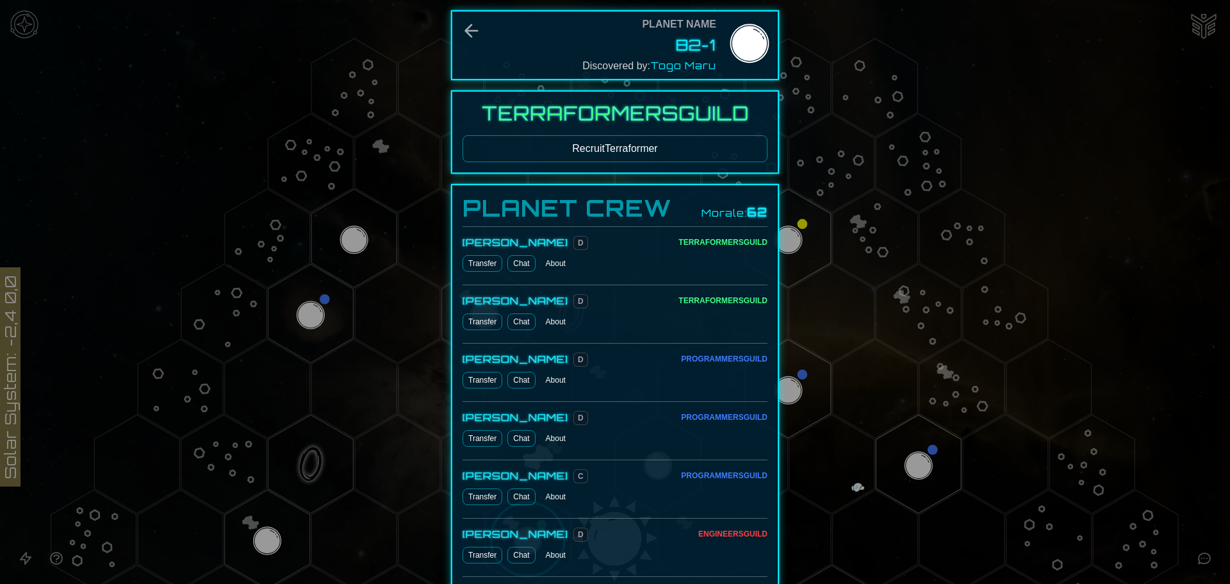
click at [697, 151] on button "Recruit Terraformer" at bounding box center [615, 148] width 305 height 27
click at [651, 153] on button "Recruit Terraformer" at bounding box center [615, 148] width 305 height 27
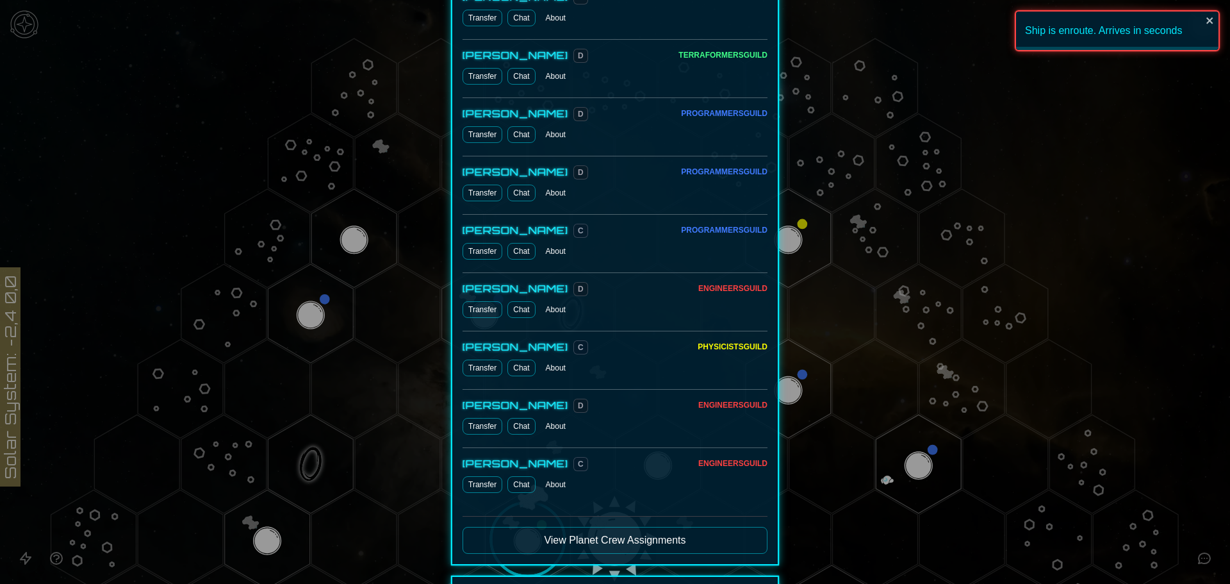
scroll to position [256, 0]
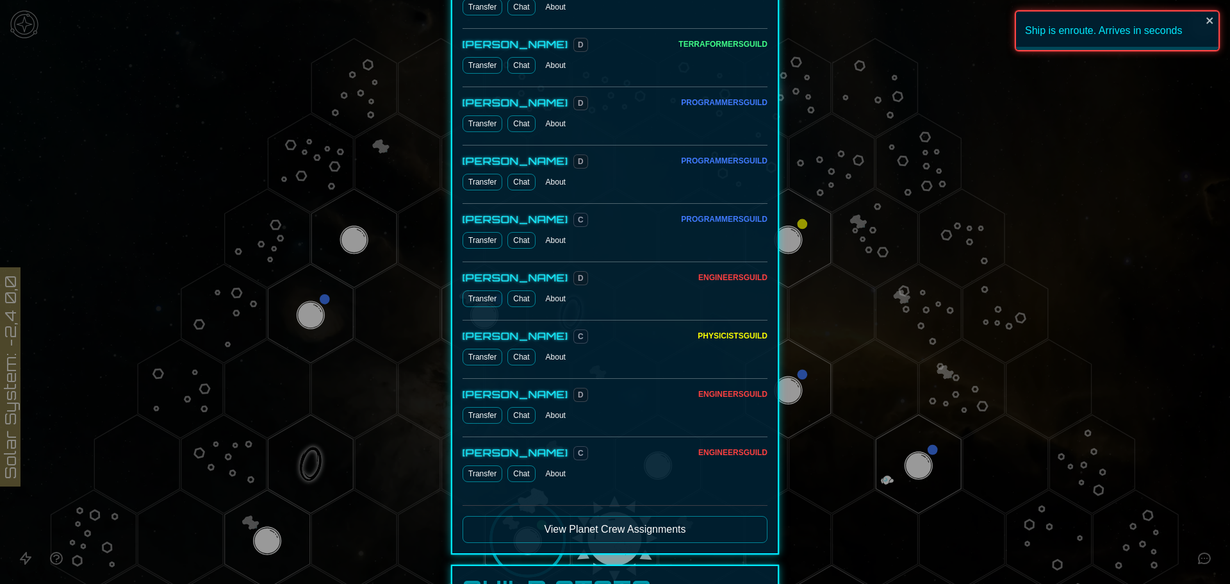
click at [900, 147] on div at bounding box center [615, 292] width 1230 height 584
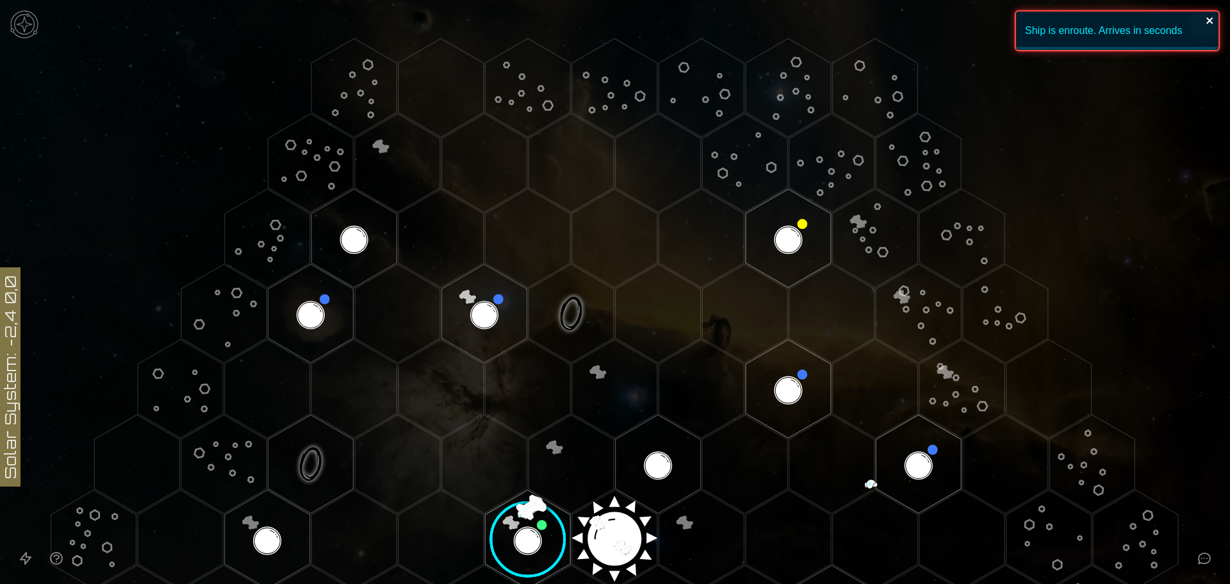
click at [1208, 17] on icon "close" at bounding box center [1210, 20] width 9 height 10
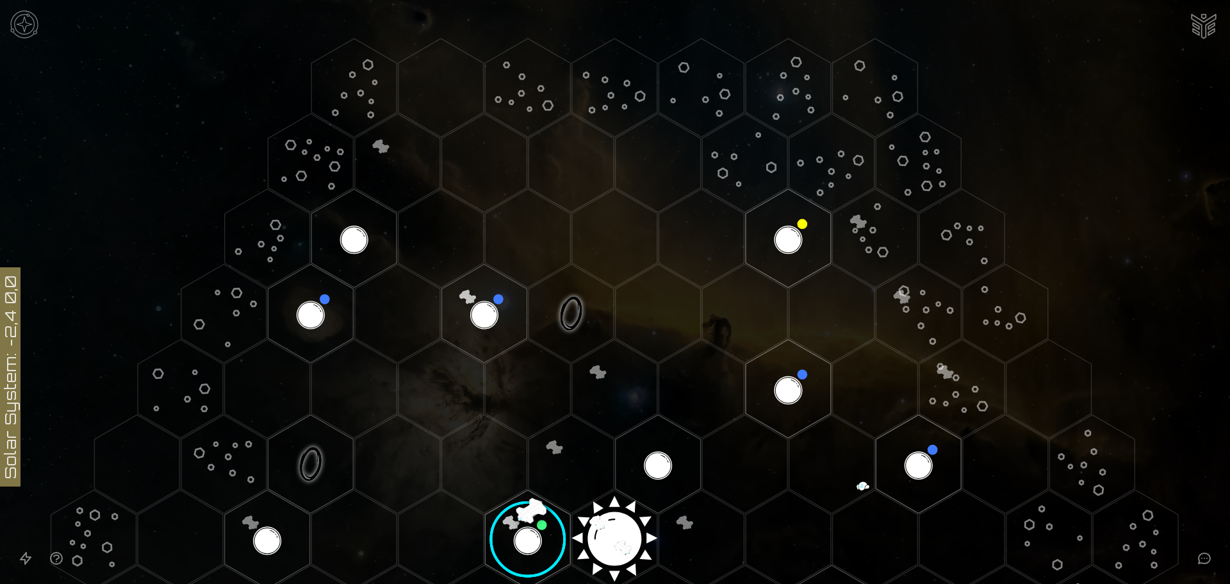
click at [513, 545] on image at bounding box center [528, 539] width 101 height 101
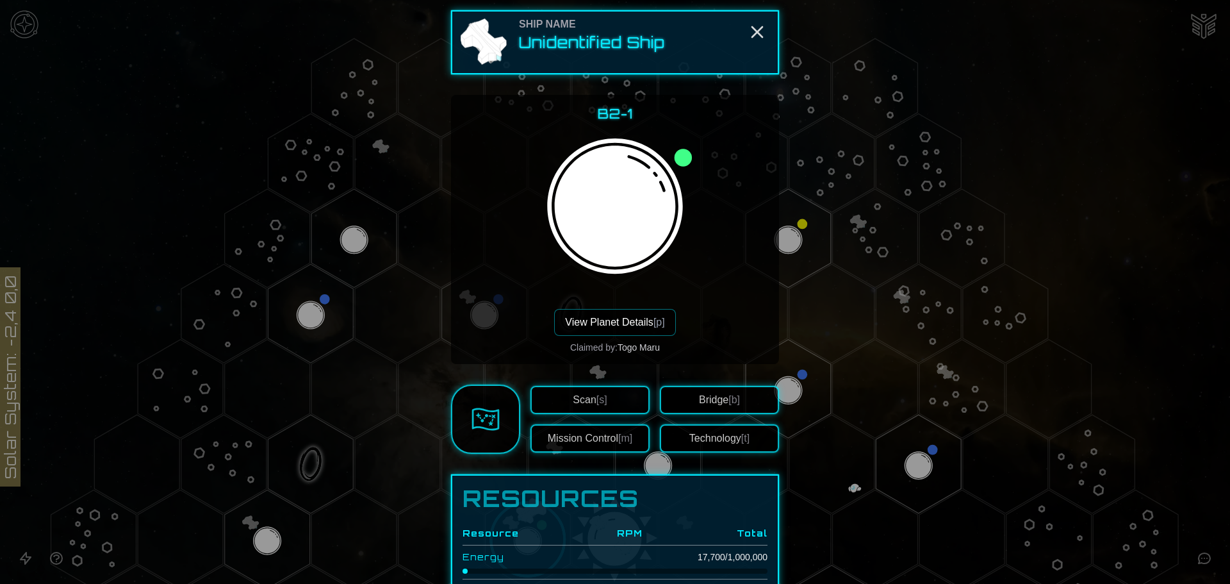
click at [513, 545] on div "Ship Name Unidentified Ship B2-1 View Planet Details [p] Claimed by: Togo Maru …" at bounding box center [615, 491] width 328 height 963
click at [737, 443] on button "Technology [t]" at bounding box center [719, 438] width 119 height 28
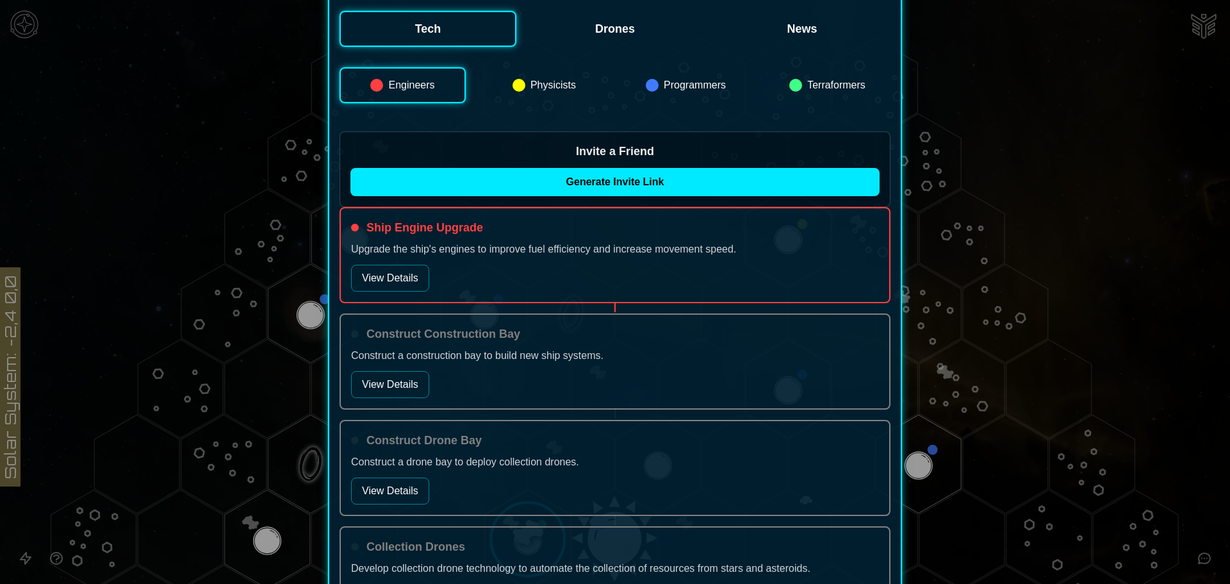
click at [391, 275] on button "View Details" at bounding box center [390, 278] width 78 height 27
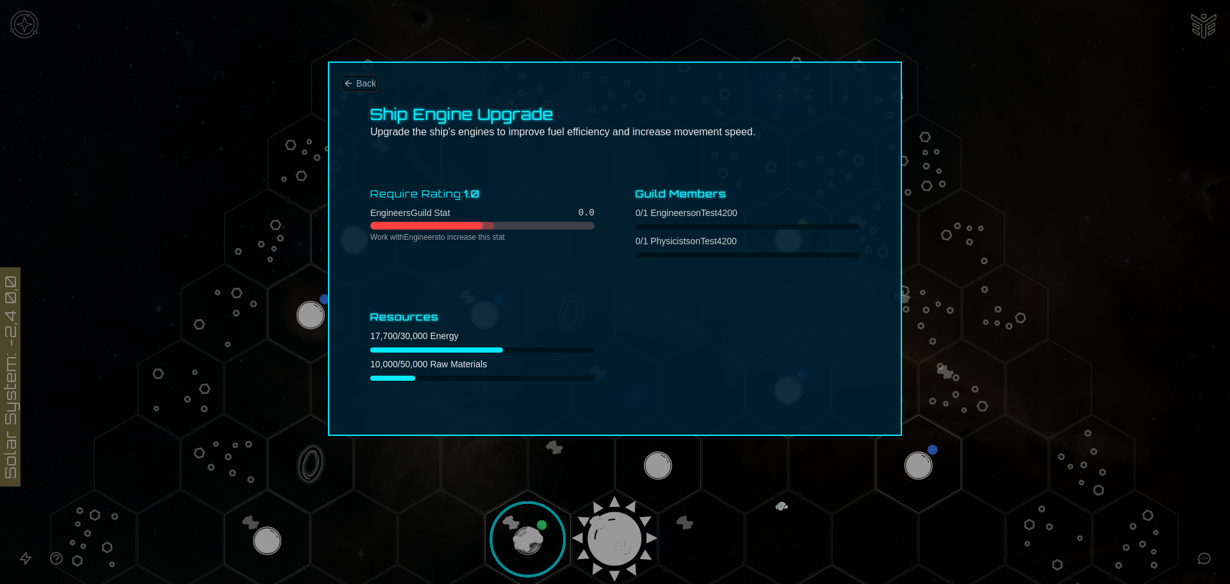
click at [349, 83] on icon "Back" at bounding box center [348, 83] width 6 height 6
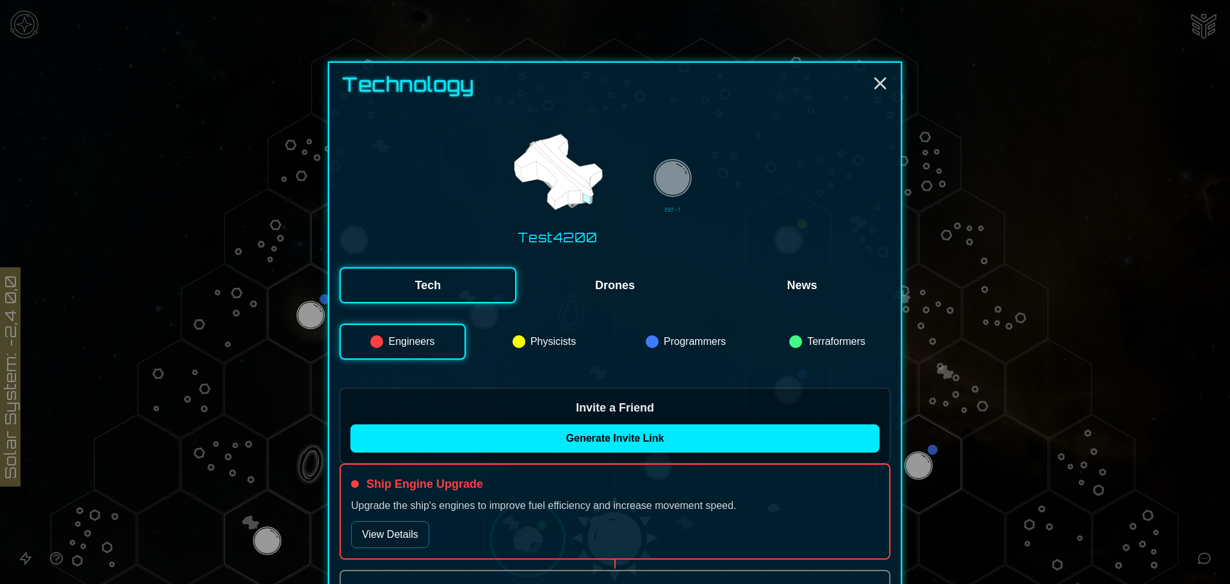
click at [575, 345] on button "Physicists" at bounding box center [544, 342] width 126 height 36
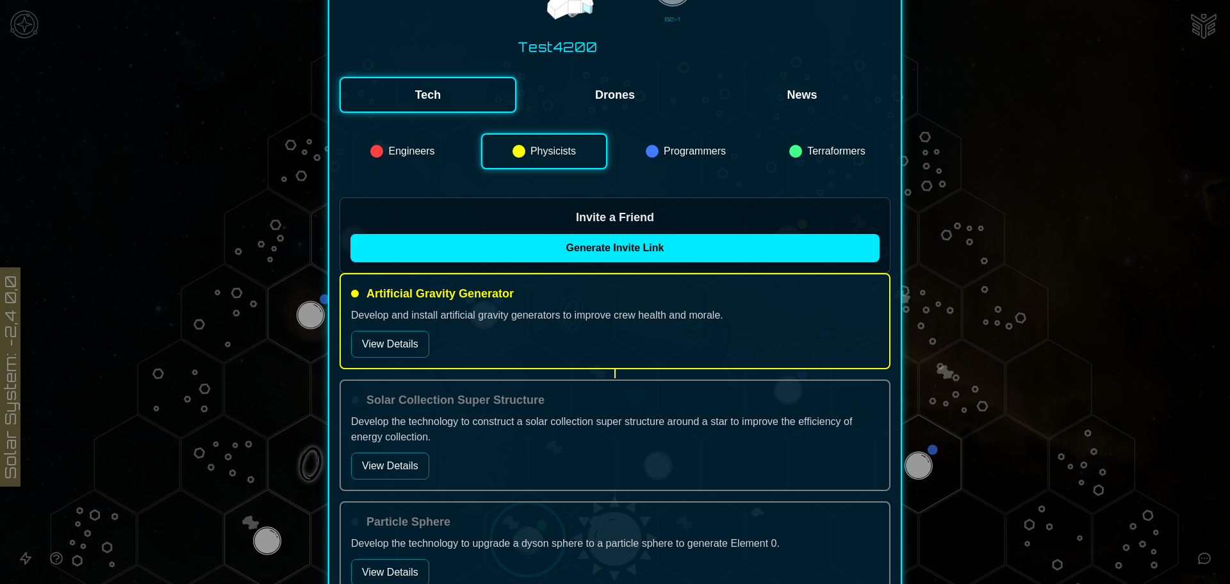
scroll to position [192, 0]
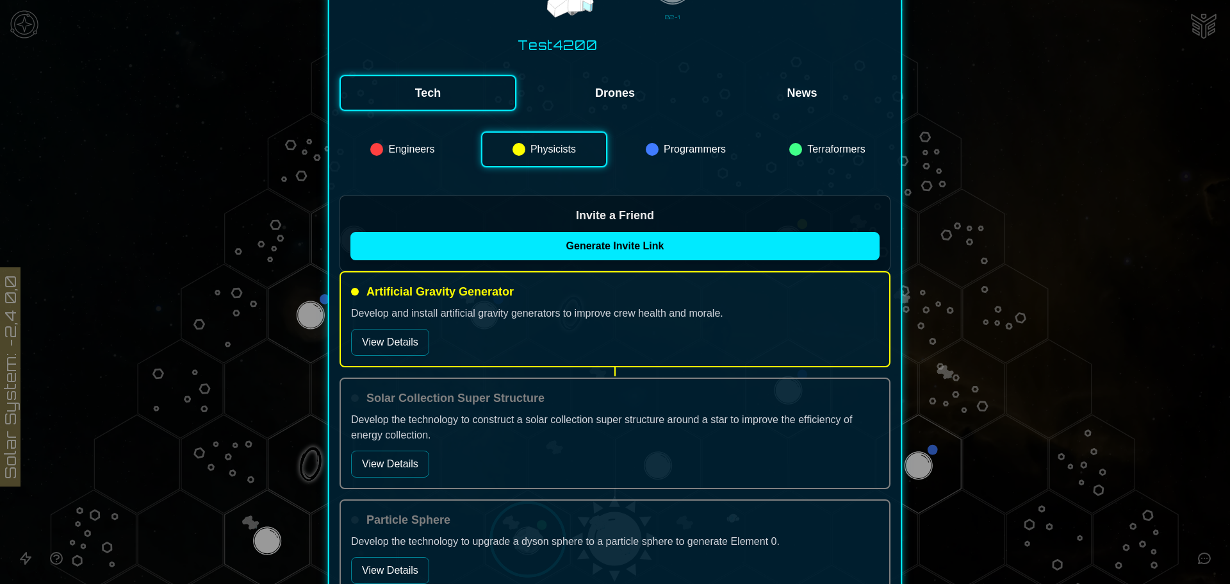
click at [706, 154] on button "Programmers" at bounding box center [686, 149] width 126 height 36
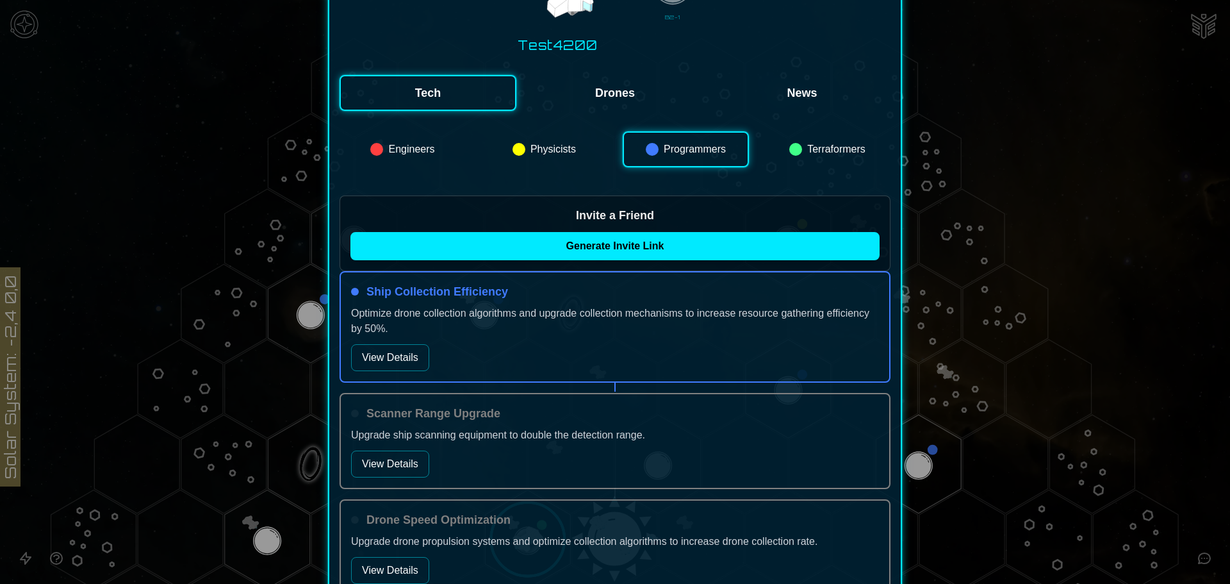
click at [805, 170] on div "Engineers Physicists Programmers Terraformers" at bounding box center [615, 153] width 551 height 44
click at [806, 164] on button "Terraformers" at bounding box center [828, 149] width 126 height 36
